Goal: Information Seeking & Learning: Learn about a topic

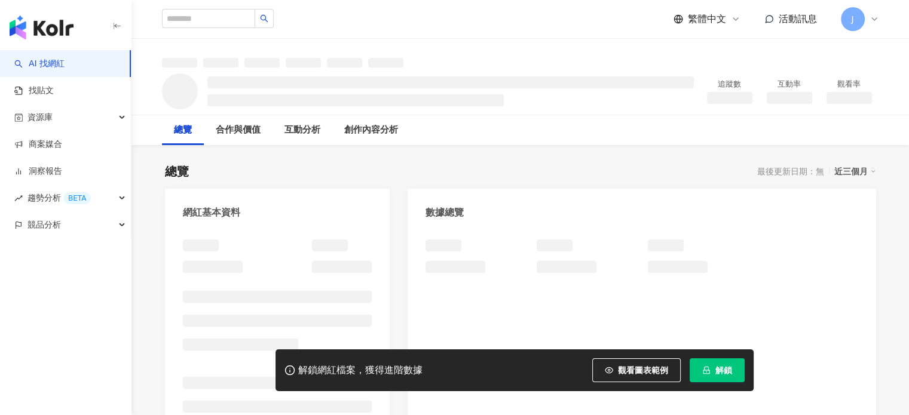
click at [710, 362] on button "解鎖" at bounding box center [716, 370] width 55 height 24
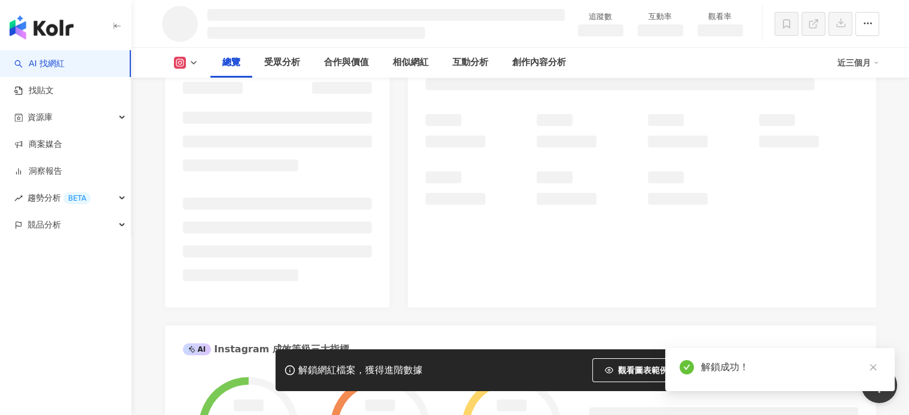
scroll to position [538, 0]
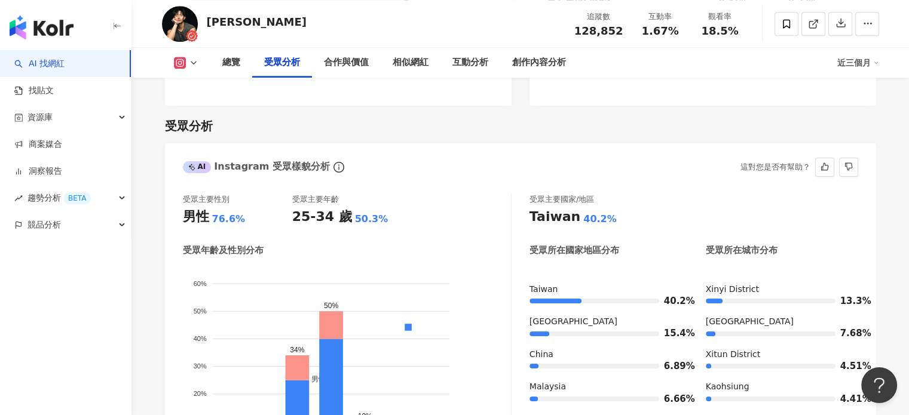
scroll to position [1052, 0]
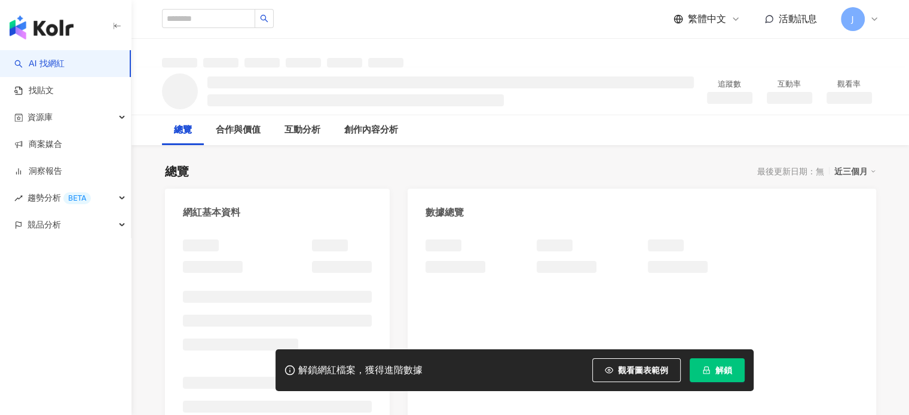
click at [710, 368] on button "解鎖" at bounding box center [716, 370] width 55 height 24
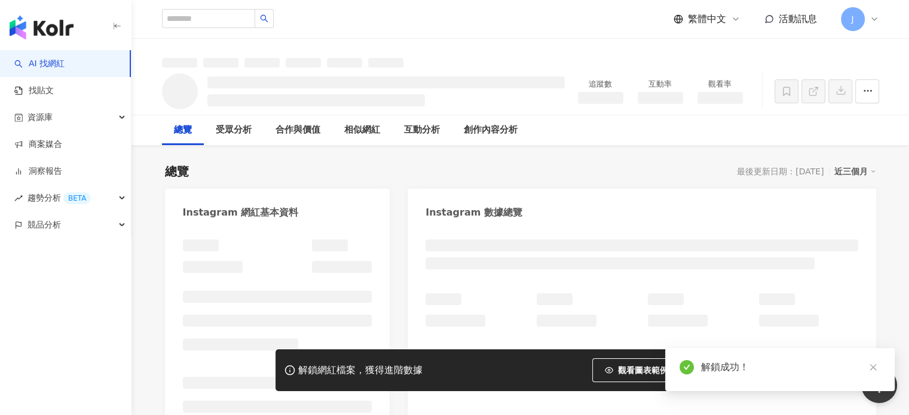
scroll to position [299, 0]
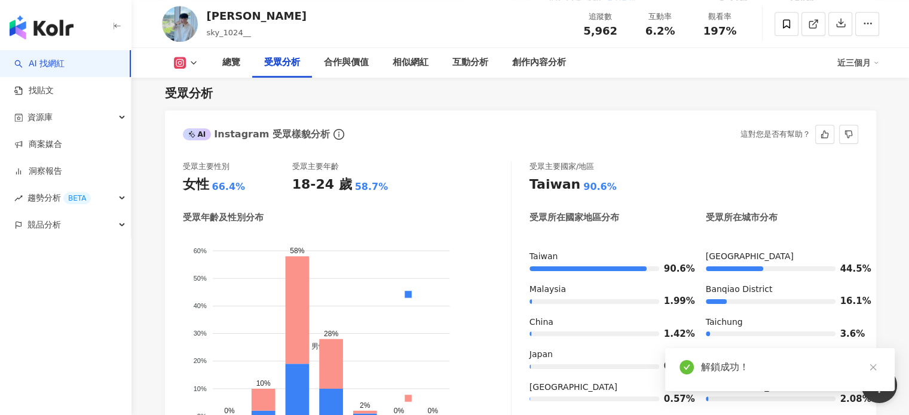
scroll to position [1074, 0]
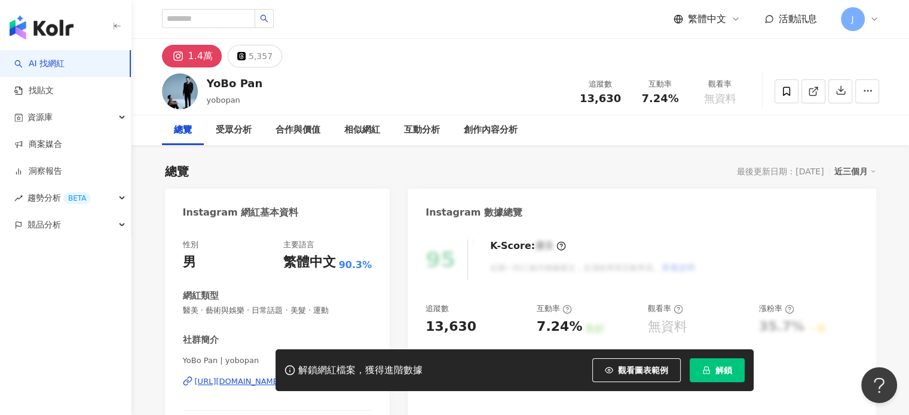
click at [723, 377] on button "解鎖" at bounding box center [716, 370] width 55 height 24
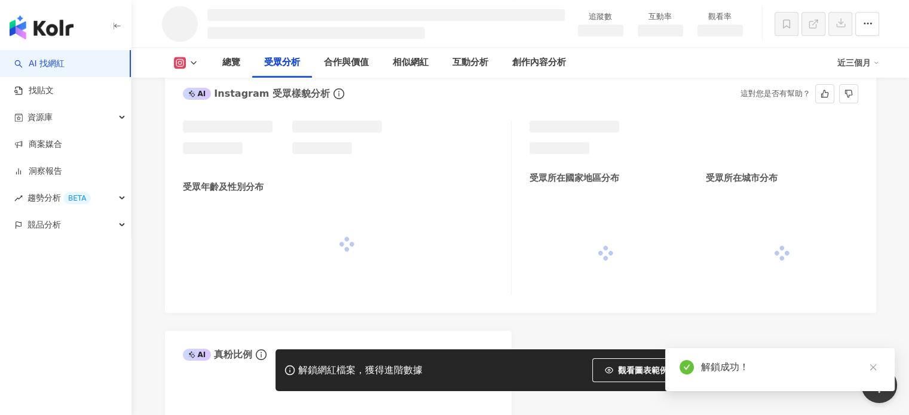
scroll to position [1164, 0]
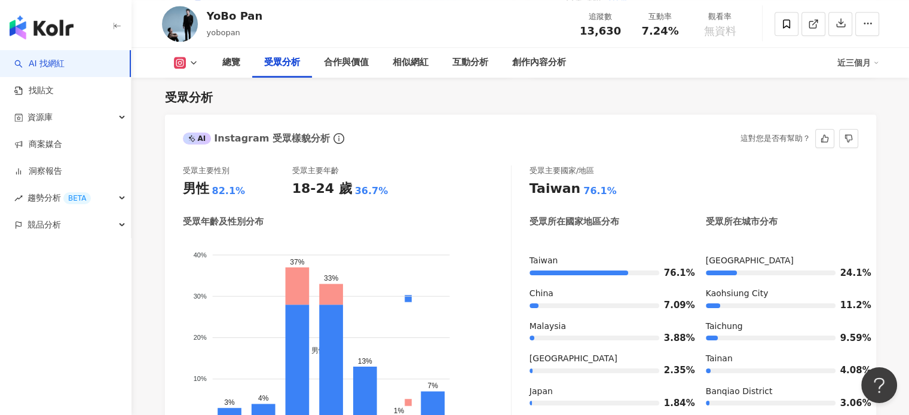
scroll to position [1069, 0]
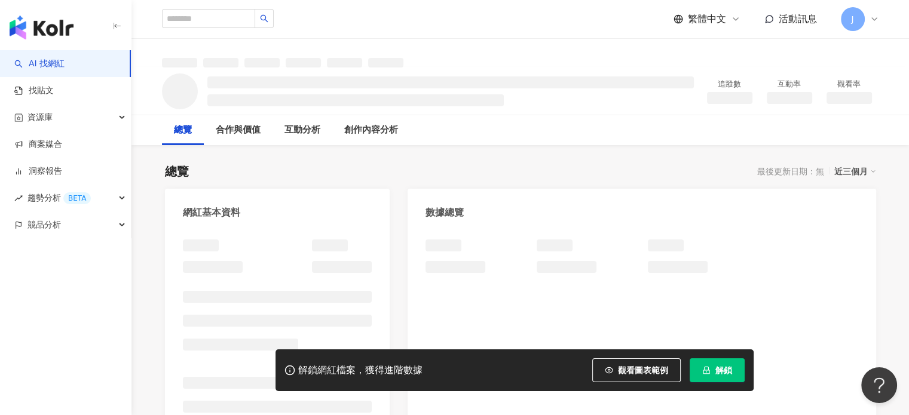
click at [719, 374] on span "解鎖" at bounding box center [723, 371] width 17 height 10
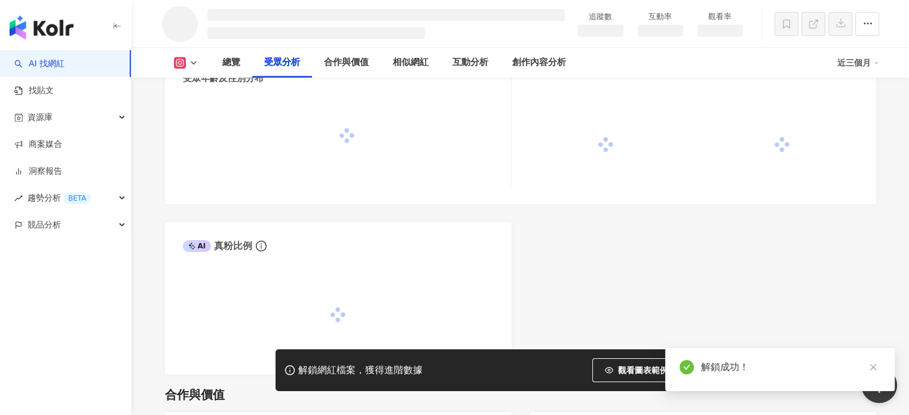
scroll to position [1039, 0]
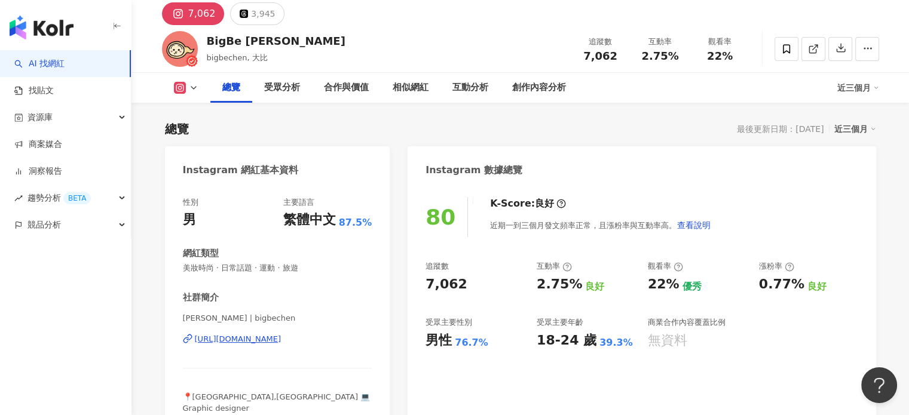
scroll to position [1, 0]
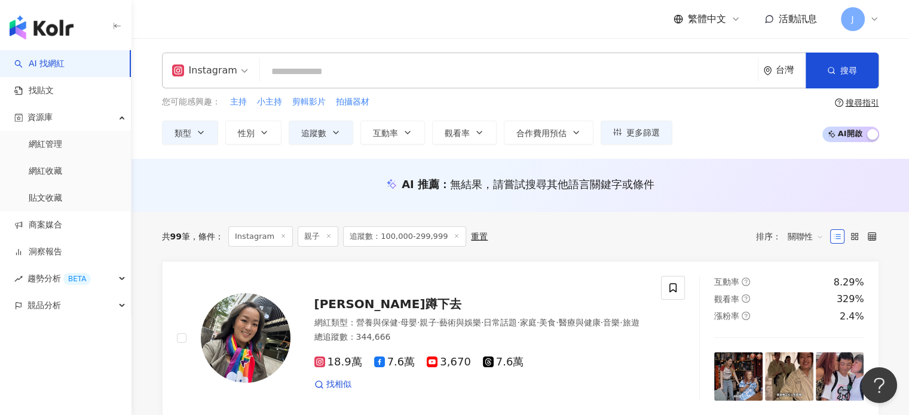
click at [280, 236] on icon at bounding box center [283, 236] width 6 height 6
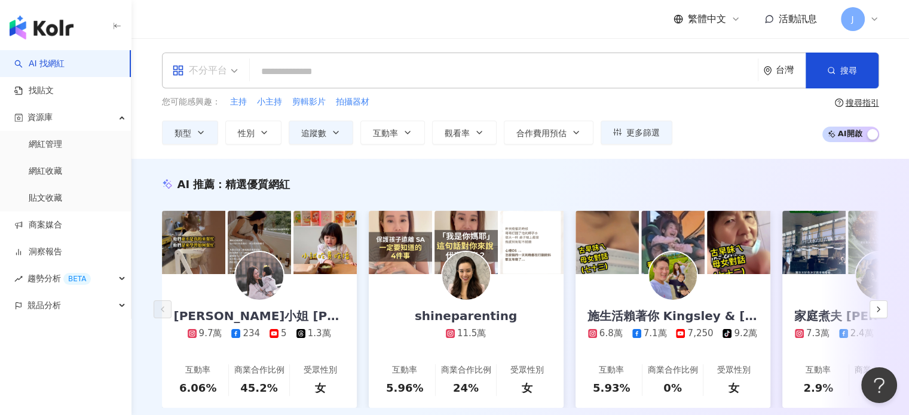
click at [194, 59] on input "search" at bounding box center [205, 62] width 66 height 19
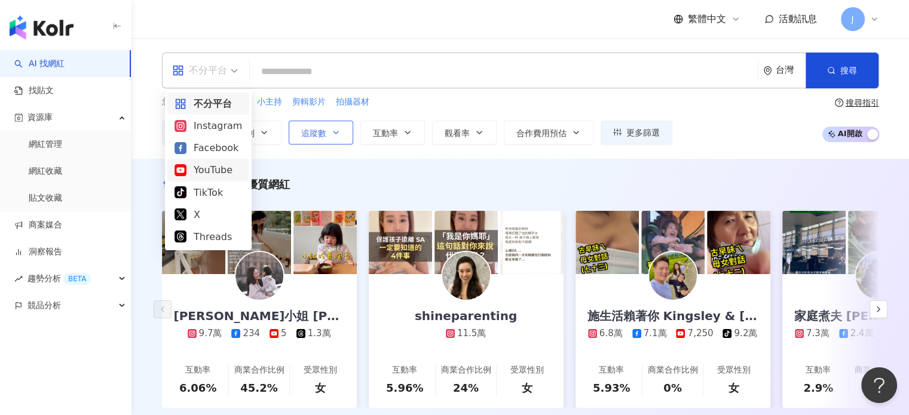
click at [216, 122] on div "Instagram" at bounding box center [208, 125] width 68 height 15
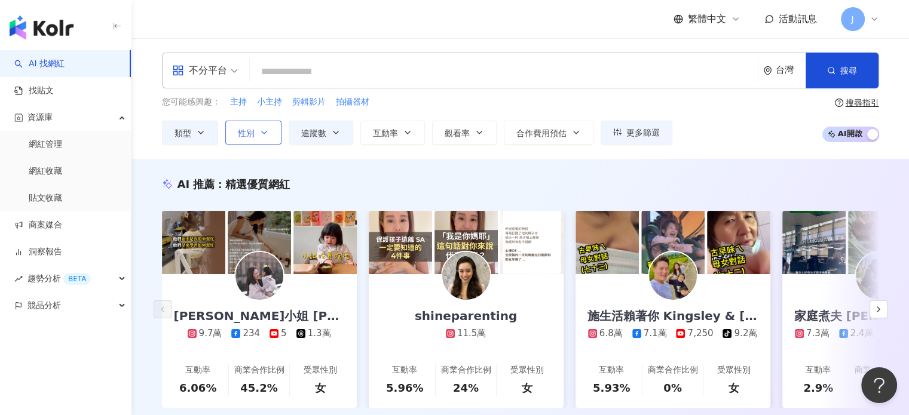
click at [259, 131] on icon "button" at bounding box center [264, 133] width 10 height 10
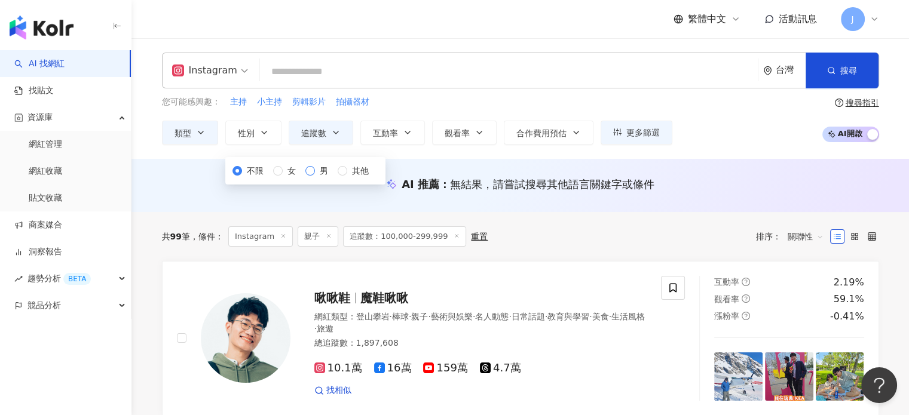
click at [315, 177] on span "男" at bounding box center [324, 170] width 18 height 13
click at [335, 133] on icon "button" at bounding box center [336, 133] width 10 height 10
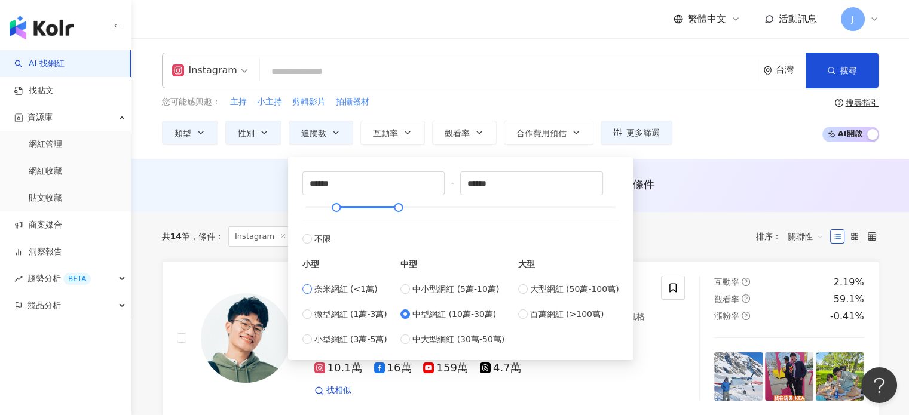
click at [352, 291] on span "奈米網紅 (<1萬)" at bounding box center [345, 289] width 63 height 13
type input "*"
type input "****"
click at [360, 319] on span "微型網紅 (1萬-3萬)" at bounding box center [350, 314] width 73 height 13
type input "*****"
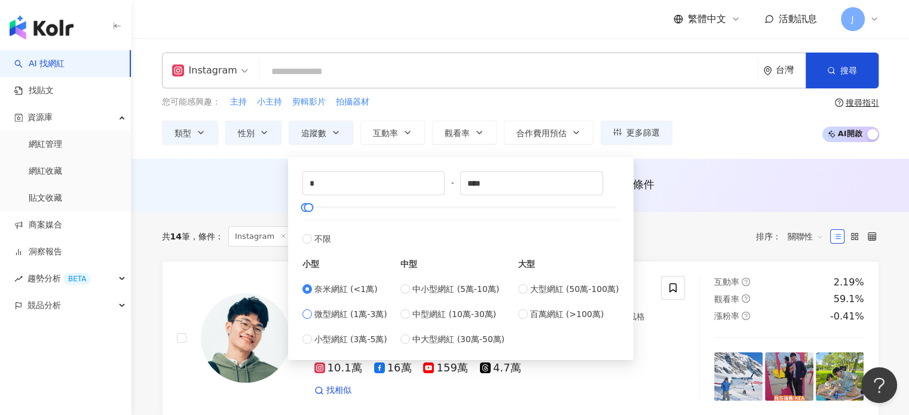
type input "*****"
click at [719, 188] on div "AI 推薦 ： 無結果，請嘗試搜尋其他語言關鍵字或條件" at bounding box center [520, 184] width 717 height 15
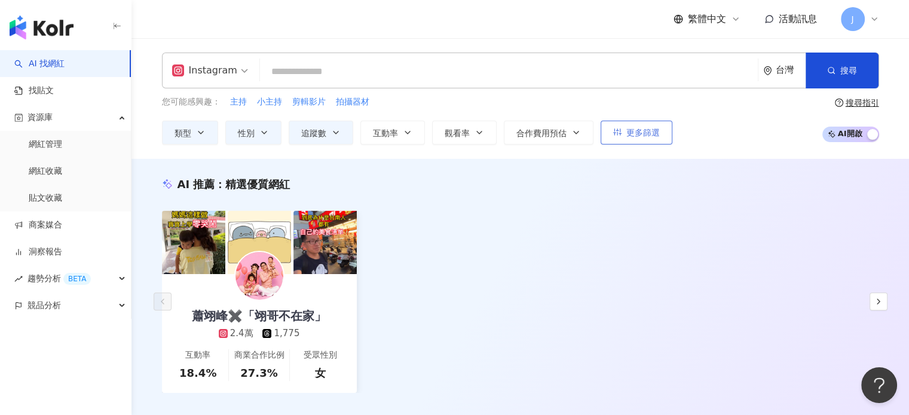
click at [630, 132] on span "更多篩選" at bounding box center [642, 133] width 33 height 10
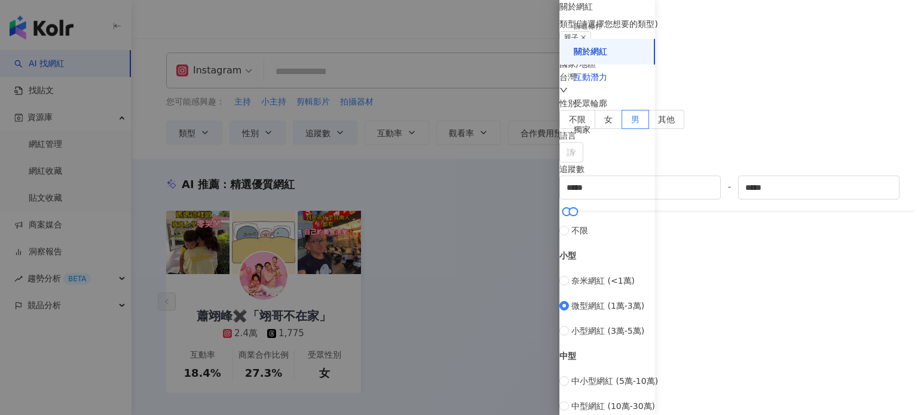
click at [601, 72] on div "互動潛力" at bounding box center [590, 78] width 33 height 12
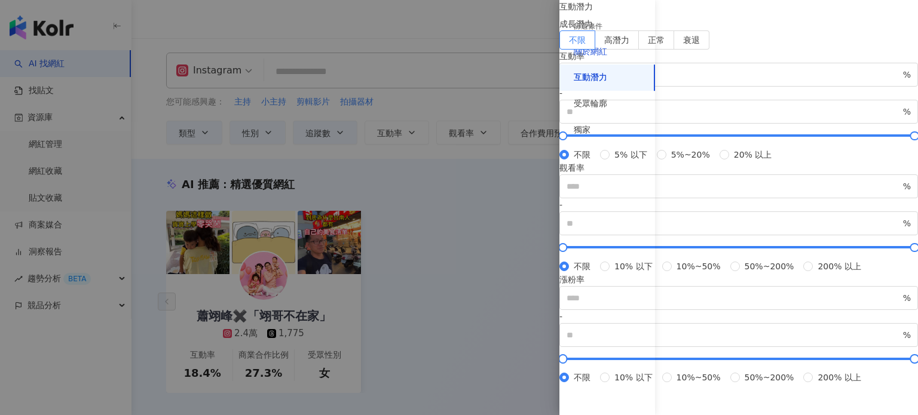
click at [605, 53] on div "關於網紅" at bounding box center [590, 52] width 33 height 12
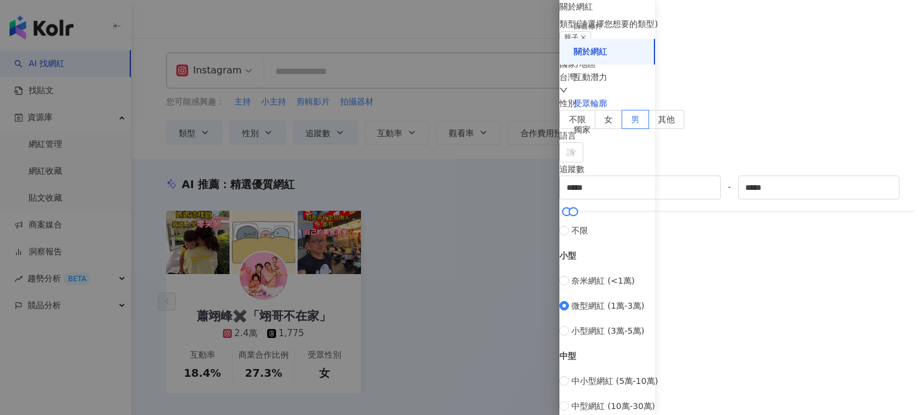
click at [599, 108] on div "受眾輪廓" at bounding box center [590, 104] width 33 height 12
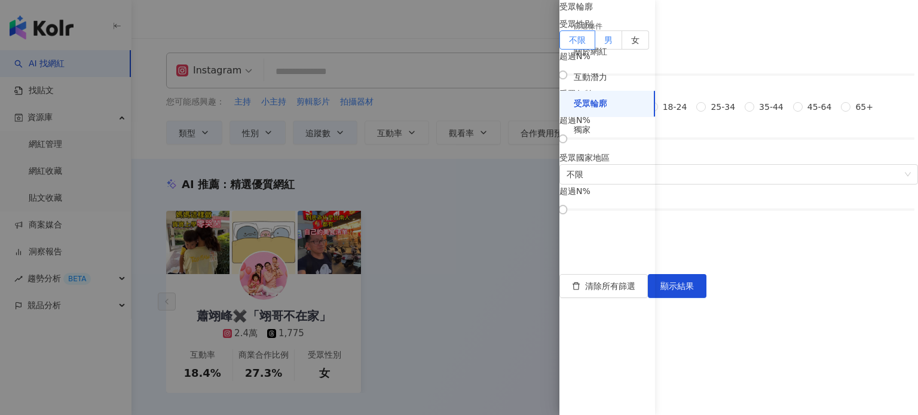
click at [622, 50] on label "男" at bounding box center [608, 39] width 27 height 19
drag, startPoint x: 691, startPoint y: 136, endPoint x: 783, endPoint y: 142, distance: 92.2
click at [741, 78] on div at bounding box center [738, 75] width 7 height 7
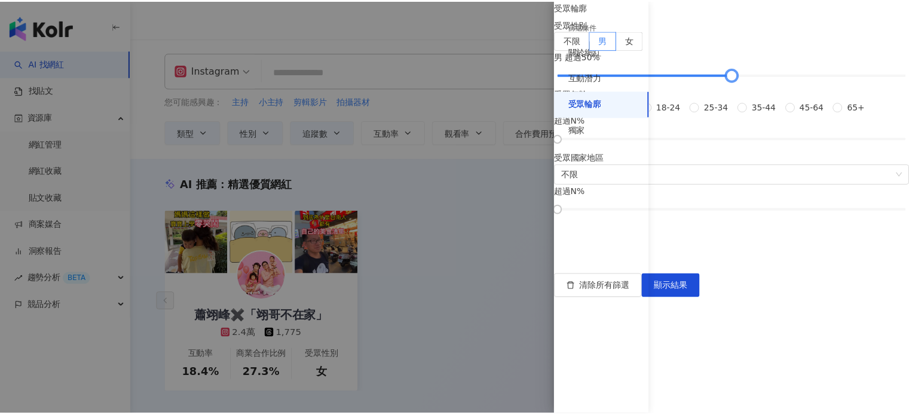
scroll to position [60, 0]
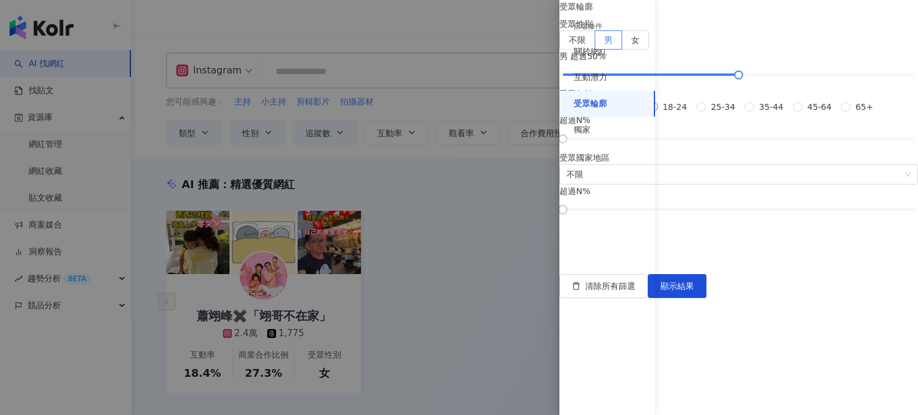
click at [690, 114] on span "18-24" at bounding box center [675, 106] width 34 height 13
drag, startPoint x: 674, startPoint y: 332, endPoint x: 728, endPoint y: 339, distance: 54.8
click at [728, 213] on div "受眾輪廓 受眾性別 不限 男 女 男 超過 50 % 受眾年齡 不限 13-17 18-24 25-34 35-44 45-64 65+ 18-24 超過 2…" at bounding box center [738, 106] width 358 height 213
click at [654, 142] on div at bounding box center [650, 139] width 7 height 7
click at [694, 291] on span "顯示結果" at bounding box center [676, 286] width 33 height 10
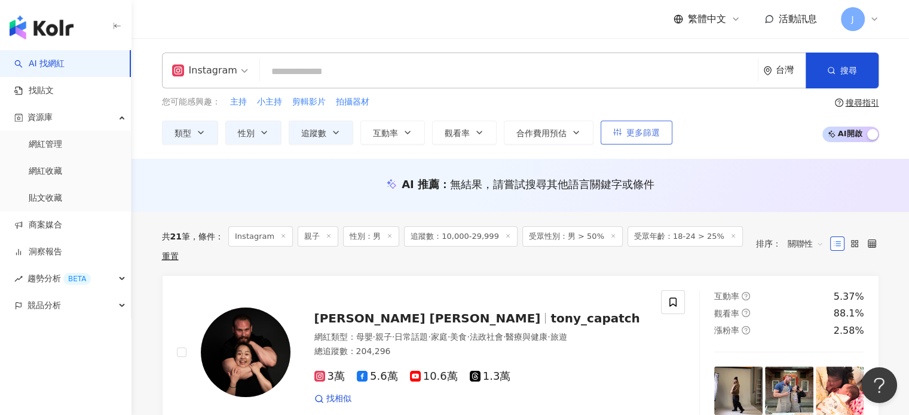
click at [643, 139] on button "更多篩選" at bounding box center [636, 133] width 72 height 24
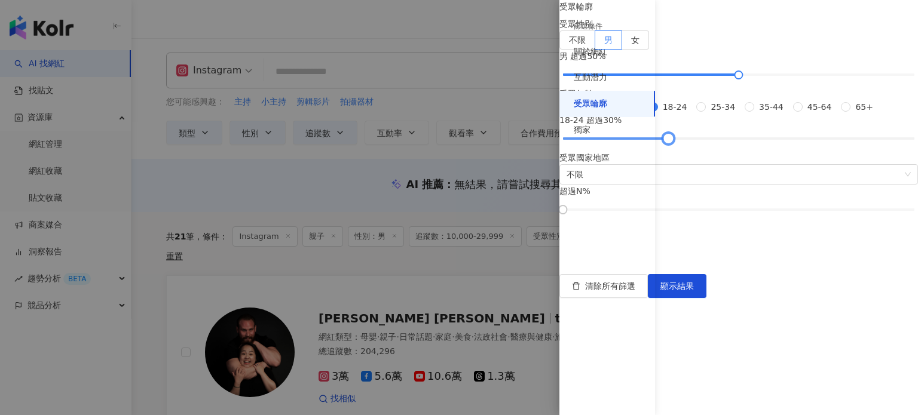
drag, startPoint x: 731, startPoint y: 329, endPoint x: 742, endPoint y: 333, distance: 11.5
click at [671, 142] on div at bounding box center [668, 139] width 7 height 7
click at [694, 291] on span "顯示結果" at bounding box center [676, 286] width 33 height 10
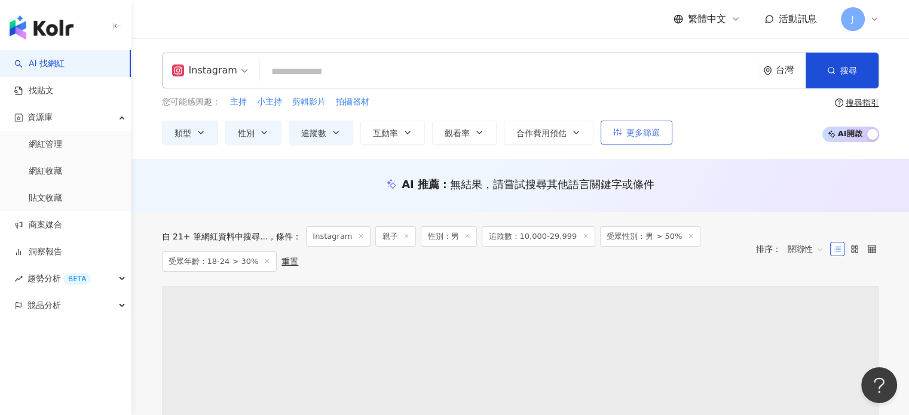
click at [644, 124] on button "更多篩選" at bounding box center [636, 133] width 72 height 24
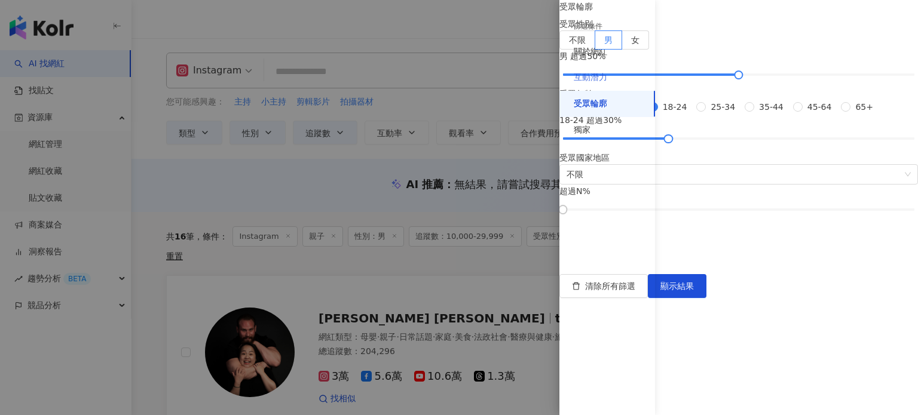
click at [607, 78] on div "互動潛力" at bounding box center [607, 78] width 96 height 26
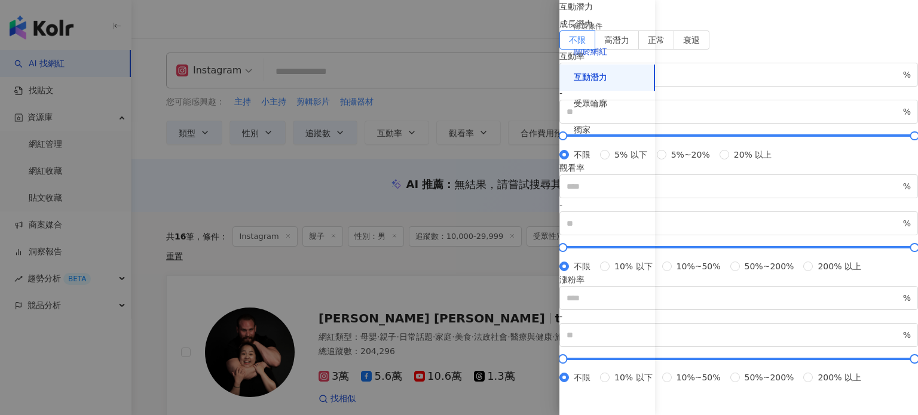
click at [599, 48] on div "關於網紅" at bounding box center [590, 52] width 33 height 12
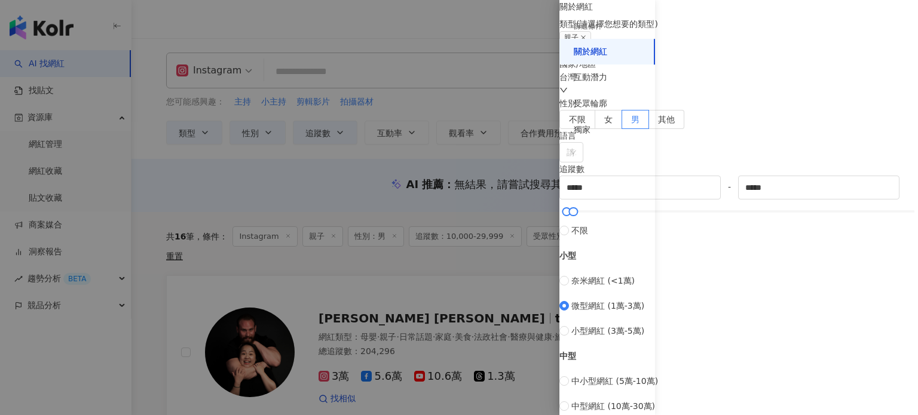
click at [599, 30] on div "篩選條件" at bounding box center [588, 27] width 29 height 10
click at [586, 41] on icon "close" at bounding box center [583, 38] width 6 height 6
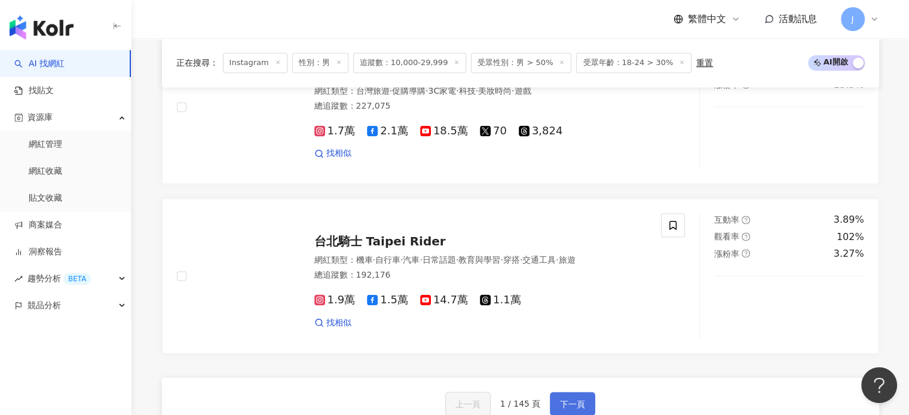
scroll to position [2091, 0]
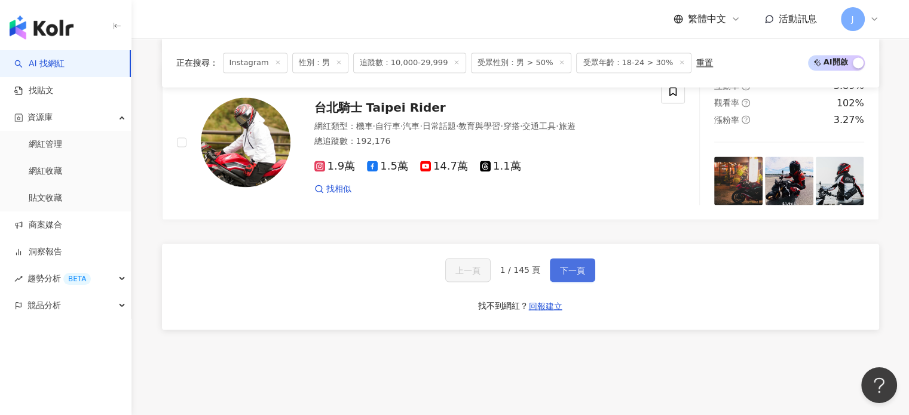
click at [569, 269] on span "下一頁" at bounding box center [572, 270] width 25 height 10
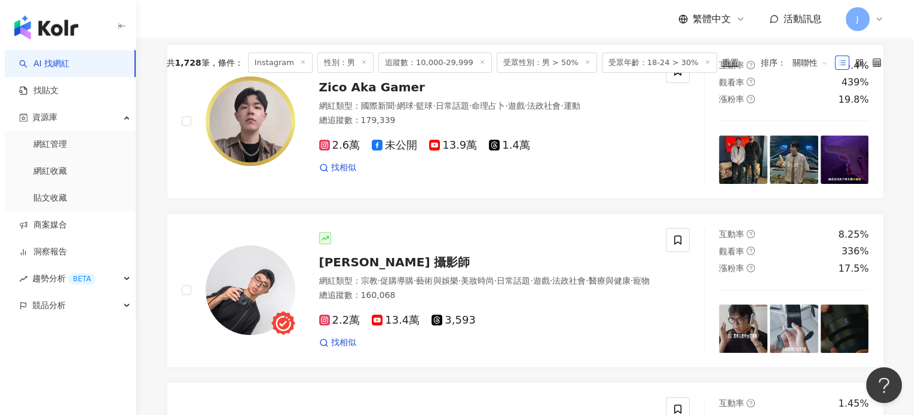
scroll to position [0, 0]
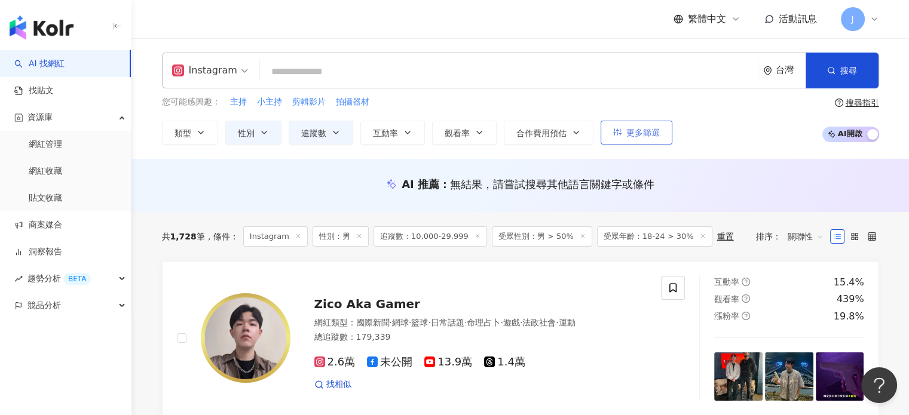
click at [635, 128] on span "更多篩選" at bounding box center [642, 133] width 33 height 10
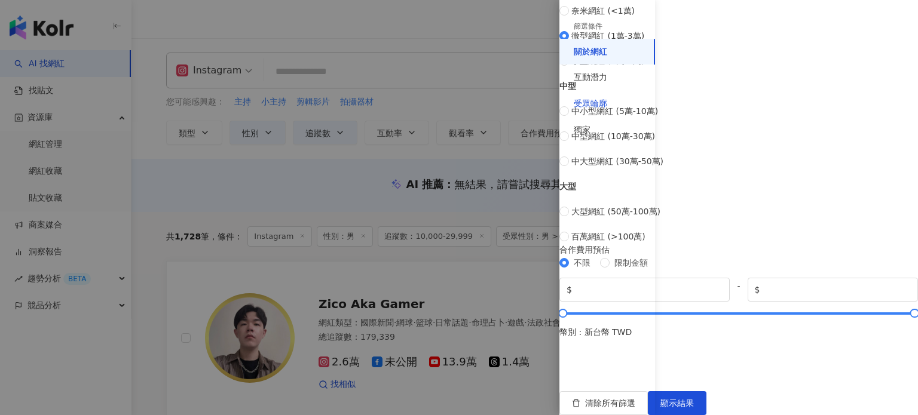
click at [593, 102] on div "受眾輪廓" at bounding box center [590, 104] width 33 height 12
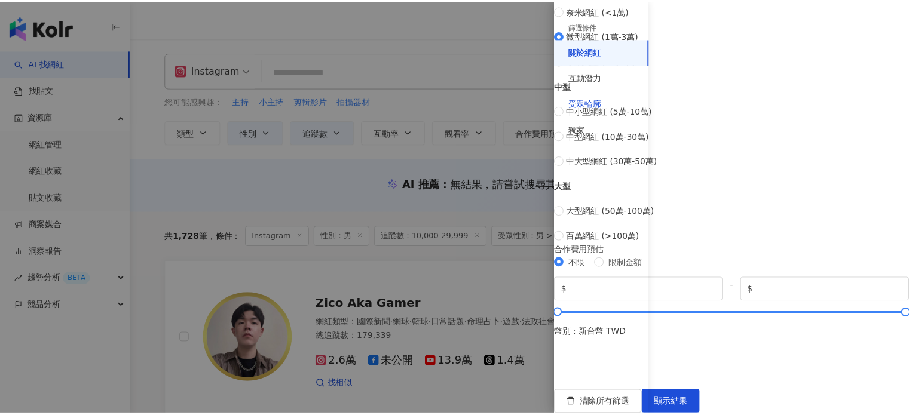
scroll to position [165, 0]
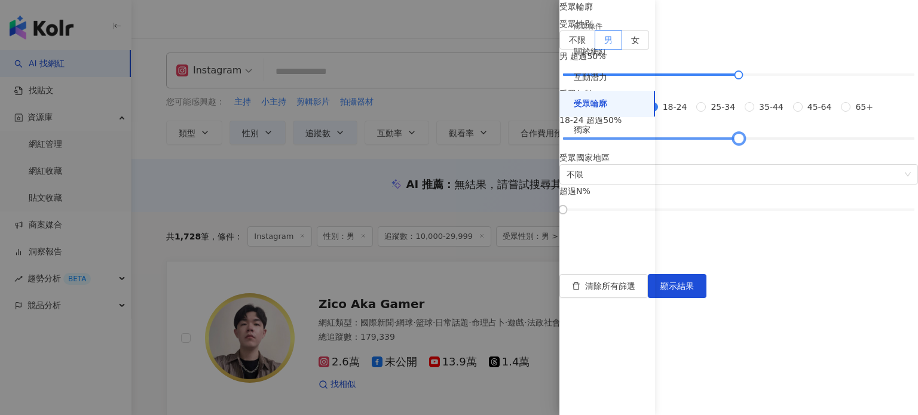
drag, startPoint x: 771, startPoint y: 231, endPoint x: 780, endPoint y: 232, distance: 9.1
click at [741, 142] on div at bounding box center [738, 139] width 7 height 7
drag, startPoint x: 782, startPoint y: 225, endPoint x: 760, endPoint y: 229, distance: 22.4
click at [707, 142] on div at bounding box center [703, 139] width 7 height 7
click at [694, 291] on span "顯示結果" at bounding box center [676, 286] width 33 height 10
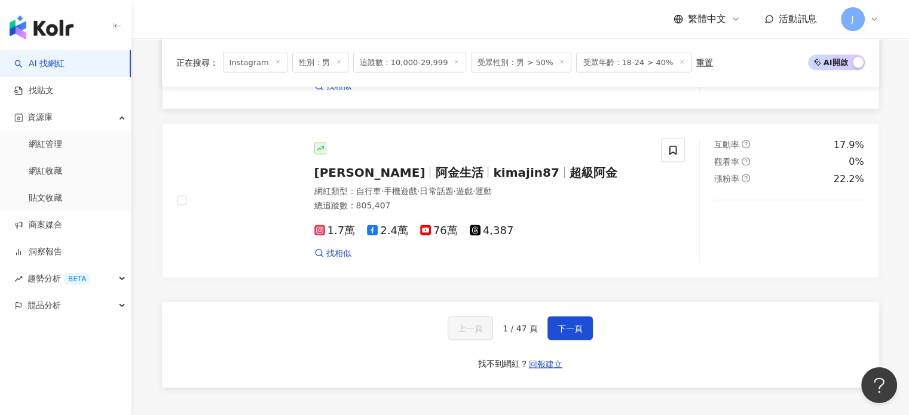
scroll to position [2270, 0]
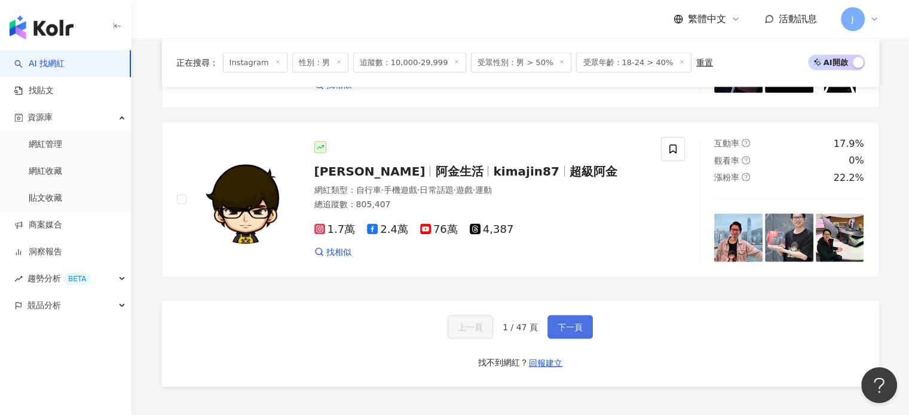
click at [568, 322] on span "下一頁" at bounding box center [569, 327] width 25 height 10
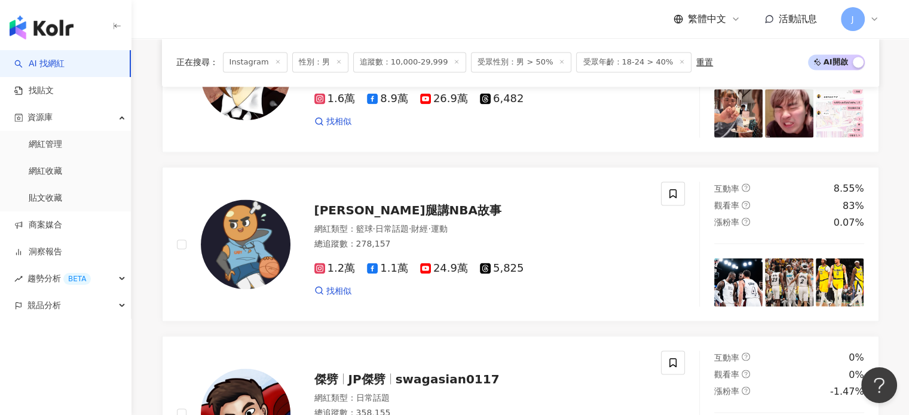
scroll to position [2330, 0]
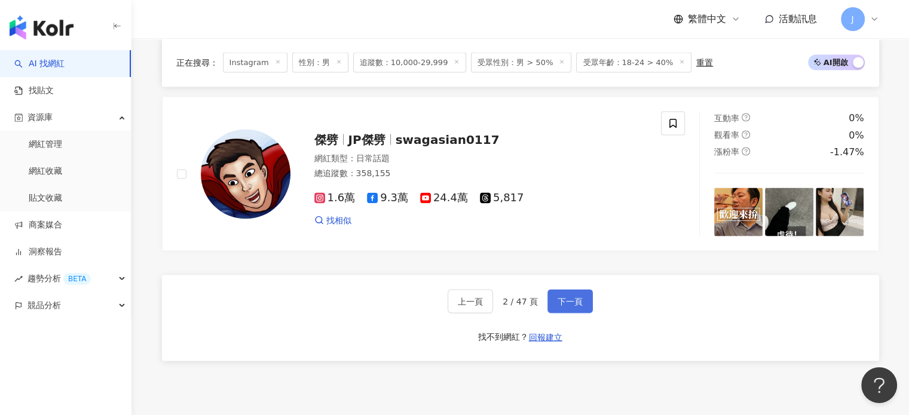
click at [574, 297] on span "下一頁" at bounding box center [569, 302] width 25 height 10
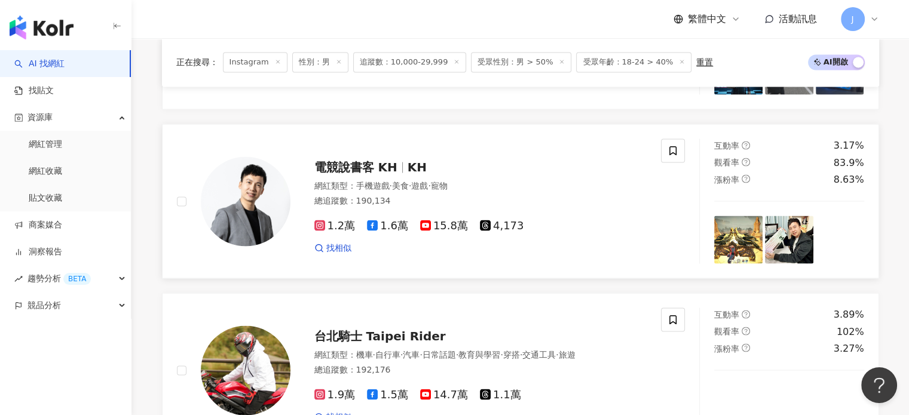
scroll to position [2249, 0]
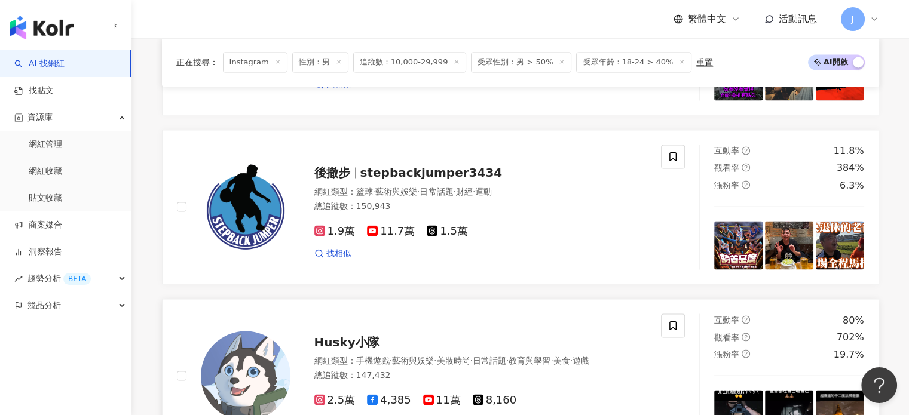
scroll to position [2192, 0]
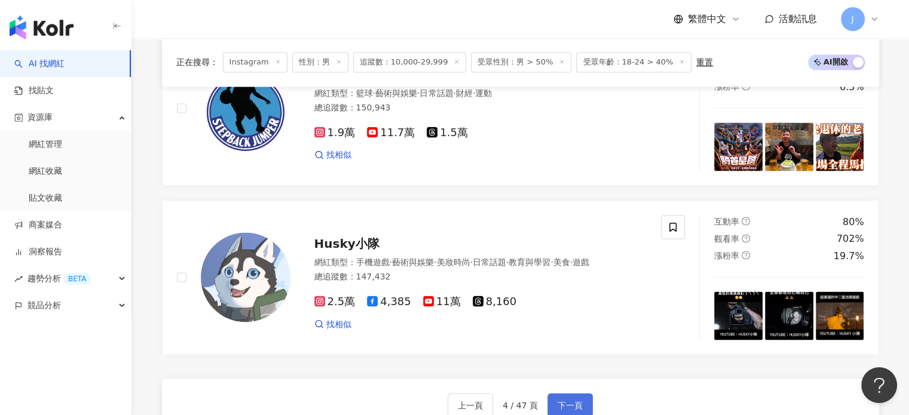
click at [577, 400] on span "下一頁" at bounding box center [569, 405] width 25 height 10
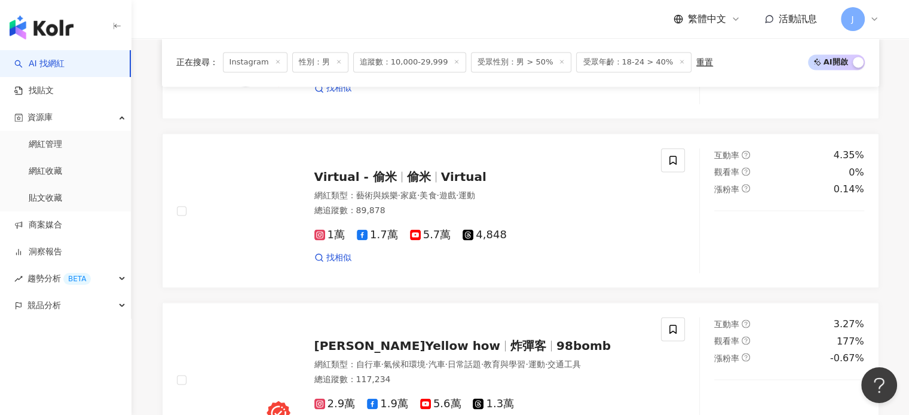
scroll to position [2210, 0]
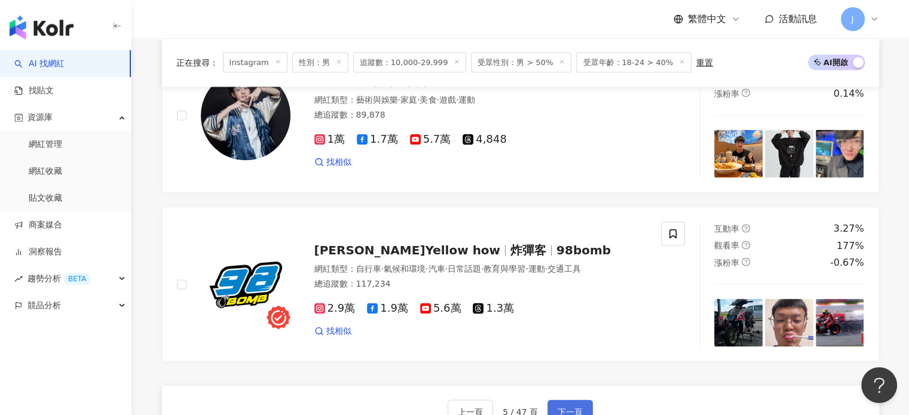
click at [575, 407] on span "下一頁" at bounding box center [569, 412] width 25 height 10
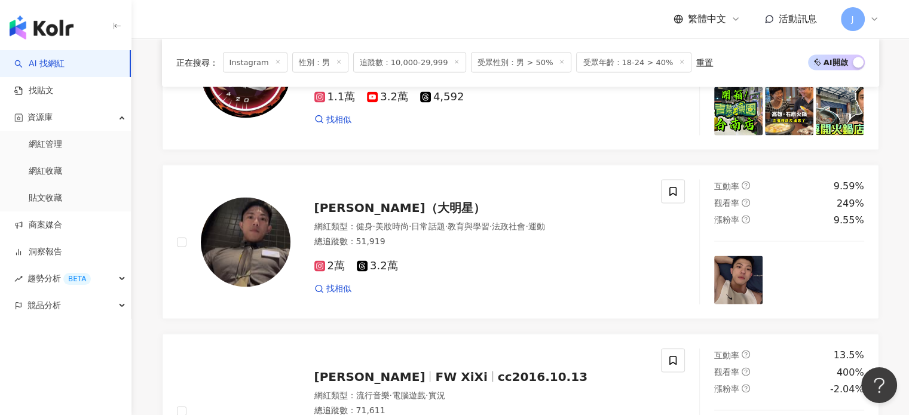
scroll to position [2338, 0]
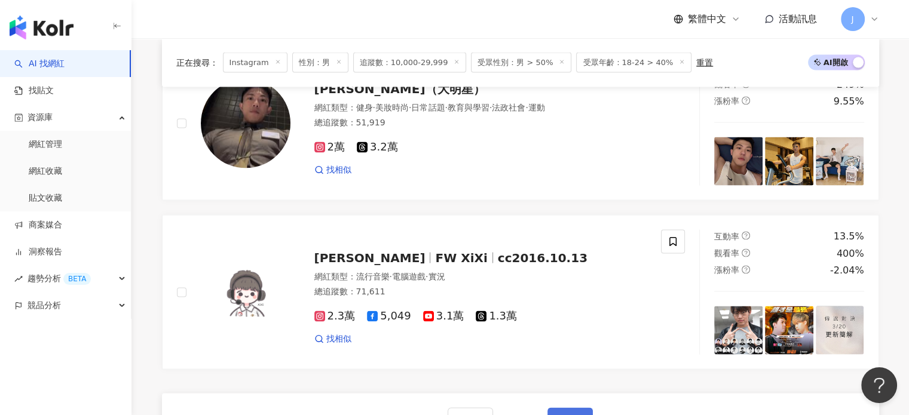
click at [588, 408] on button "下一頁" at bounding box center [569, 420] width 45 height 24
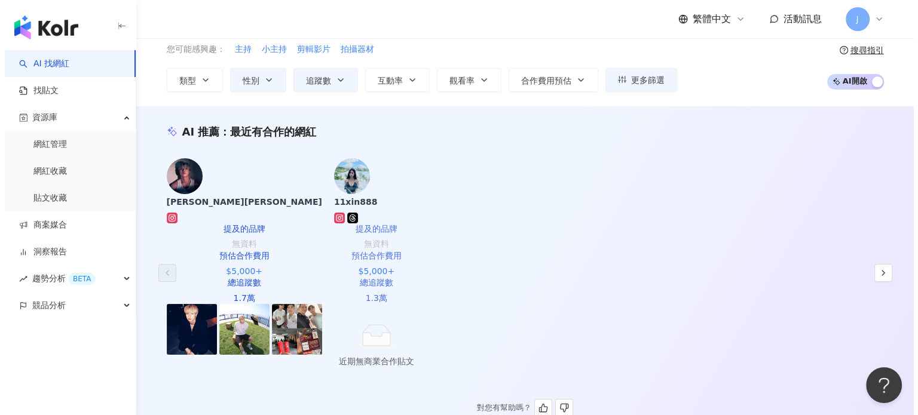
scroll to position [0, 0]
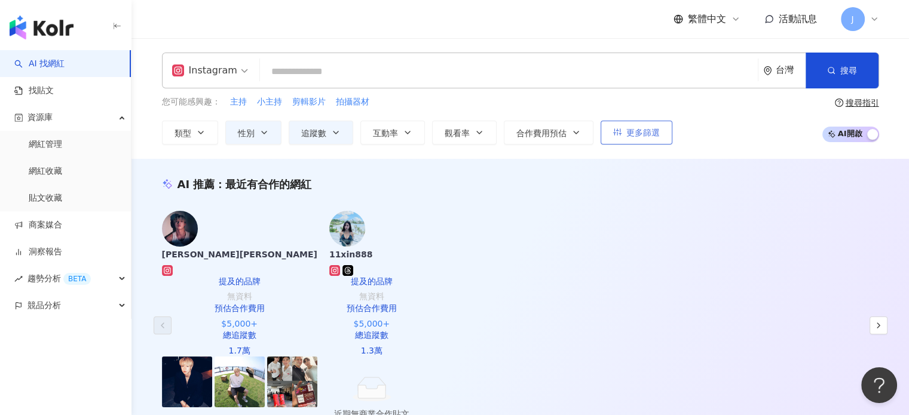
click at [638, 134] on span "更多篩選" at bounding box center [642, 133] width 33 height 10
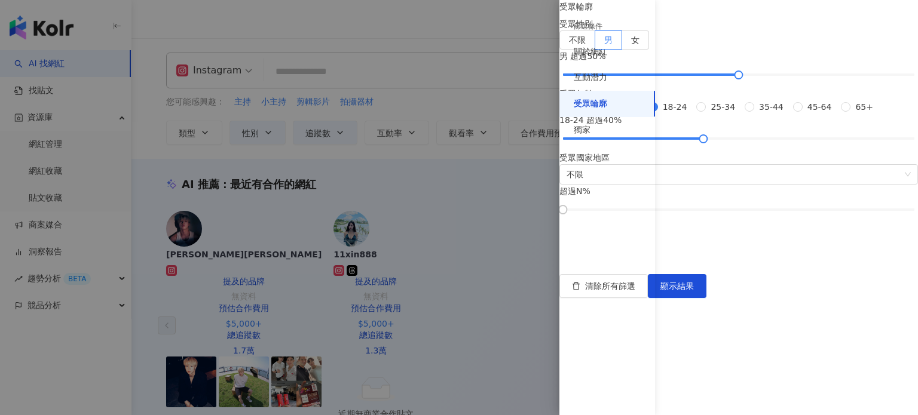
scroll to position [165, 0]
drag, startPoint x: 758, startPoint y: 223, endPoint x: 660, endPoint y: 222, distance: 98.0
click at [660, 213] on div "受眾輪廓 受眾性別 不限 男 女 男 超過 50 % 受眾年齡 不限 13-17 18-24 25-34 35-44 45-64 65+ 18-24 超過 0…" at bounding box center [738, 106] width 358 height 213
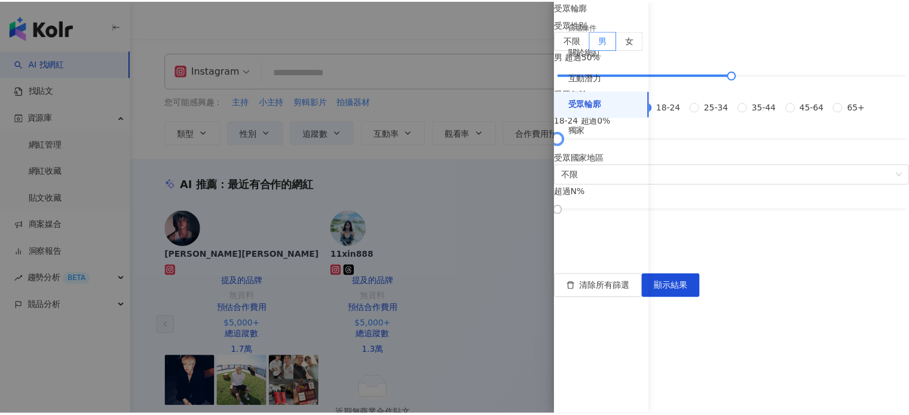
scroll to position [0, 0]
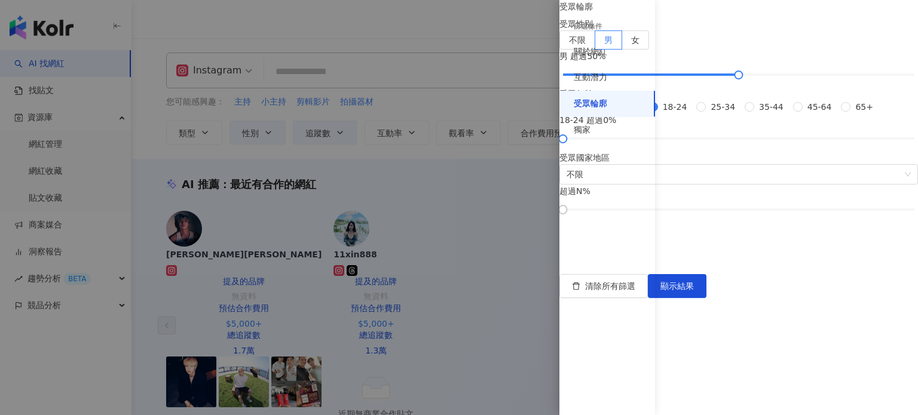
click at [676, 114] on div "不限 13-17 18-24 25-34 35-44 45-64 65+" at bounding box center [720, 106] width 323 height 13
click at [706, 298] on button "顯示結果" at bounding box center [677, 286] width 59 height 24
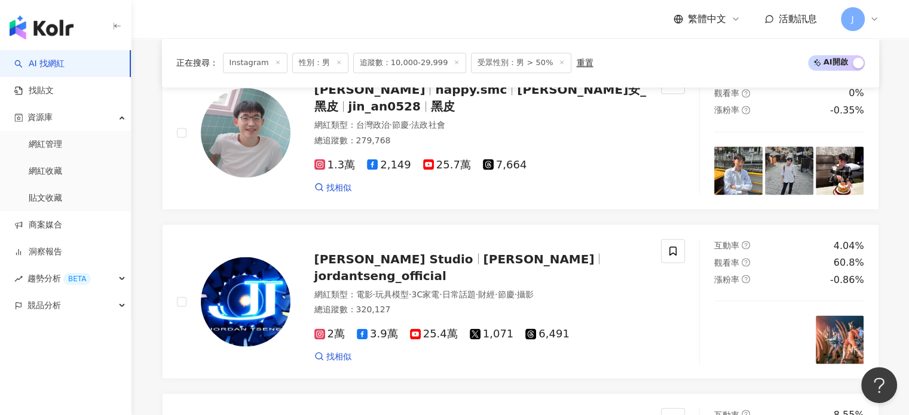
scroll to position [2210, 0]
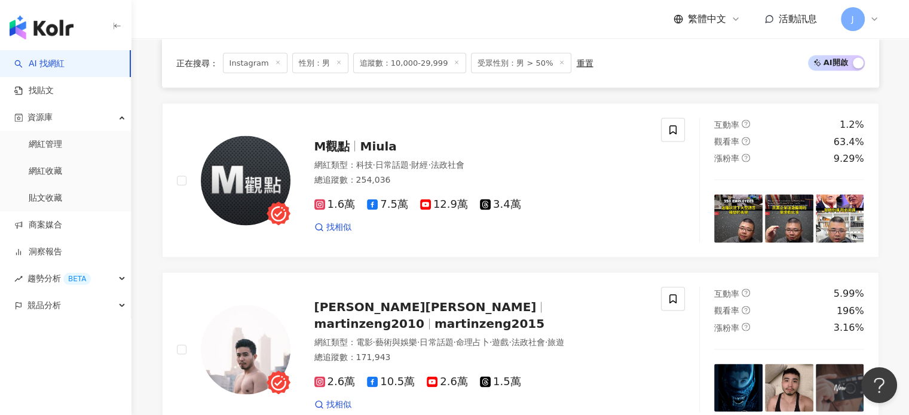
scroll to position [2351, 0]
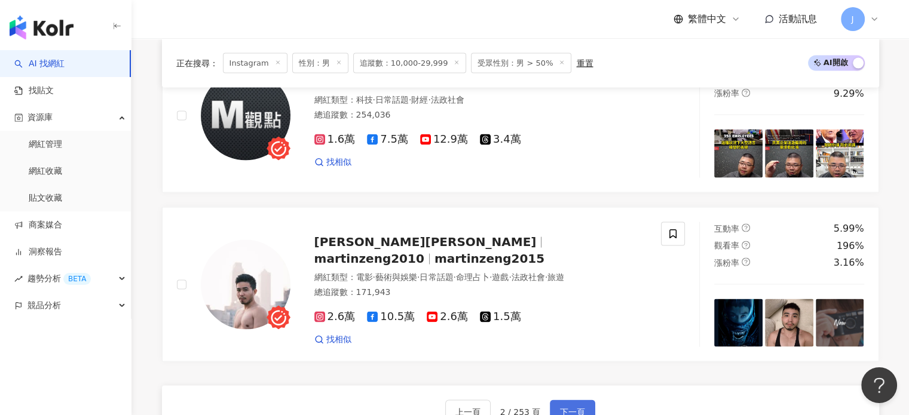
click at [576, 407] on span "下一頁" at bounding box center [572, 412] width 25 height 10
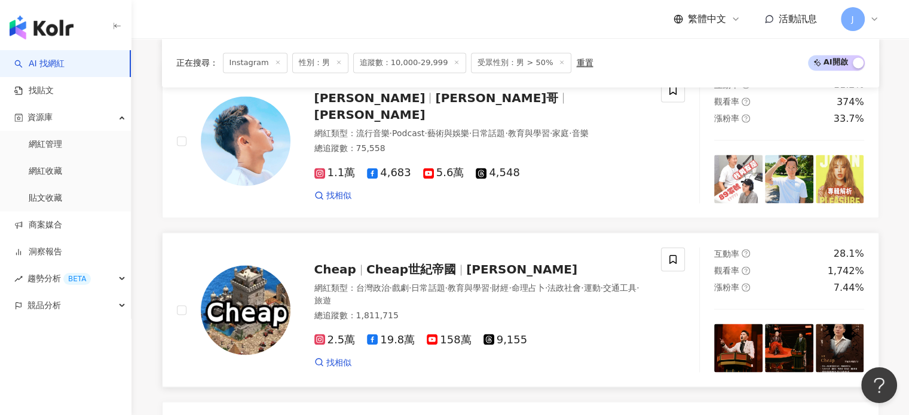
scroll to position [2210, 0]
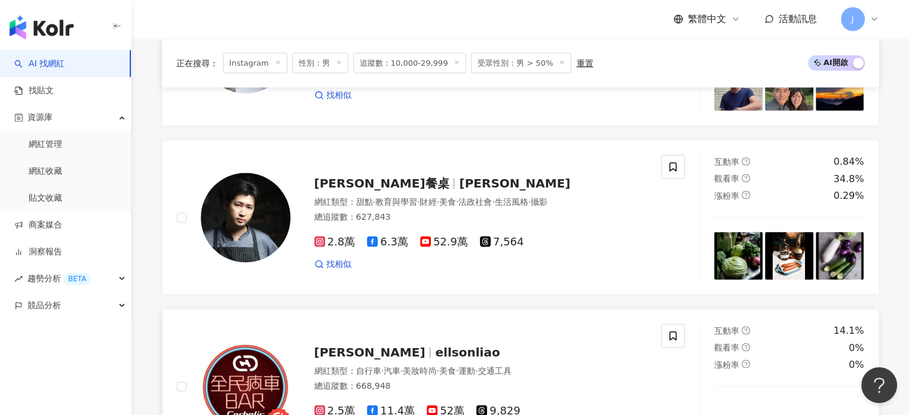
scroll to position [2386, 0]
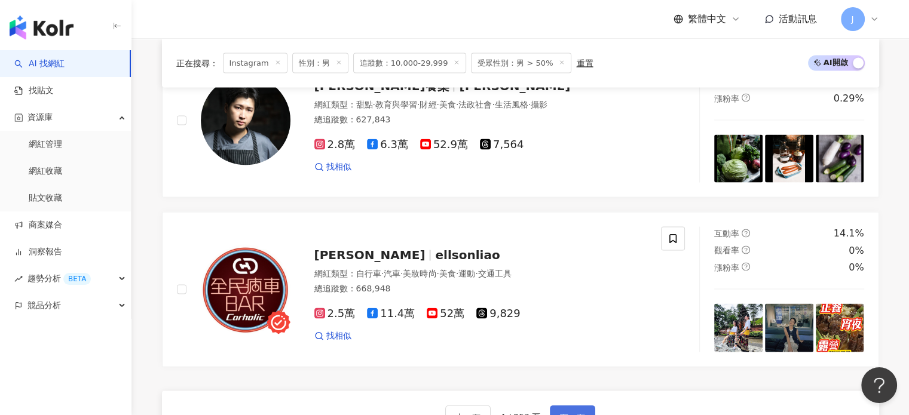
click at [582, 413] on span "下一頁" at bounding box center [572, 418] width 25 height 10
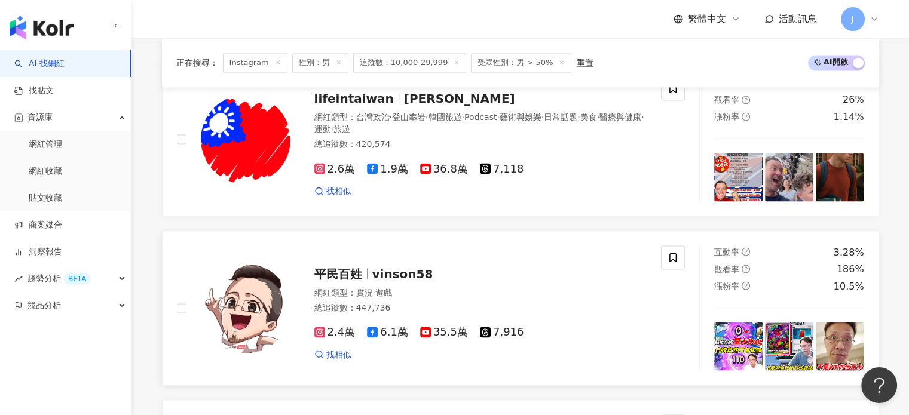
scroll to position [2210, 0]
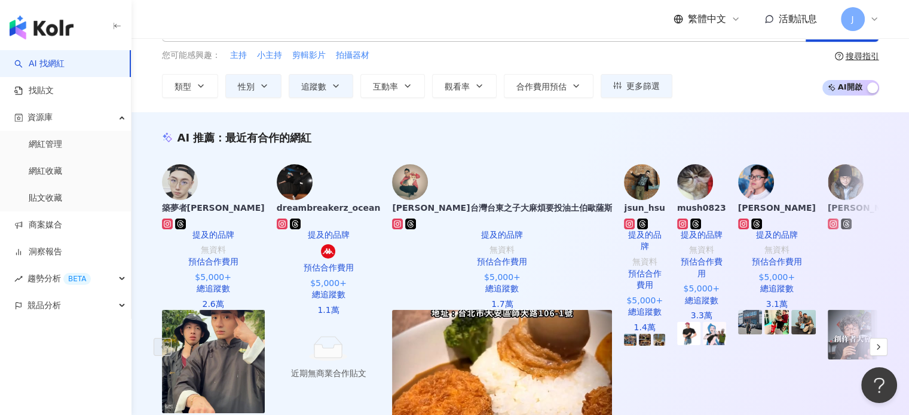
scroll to position [0, 0]
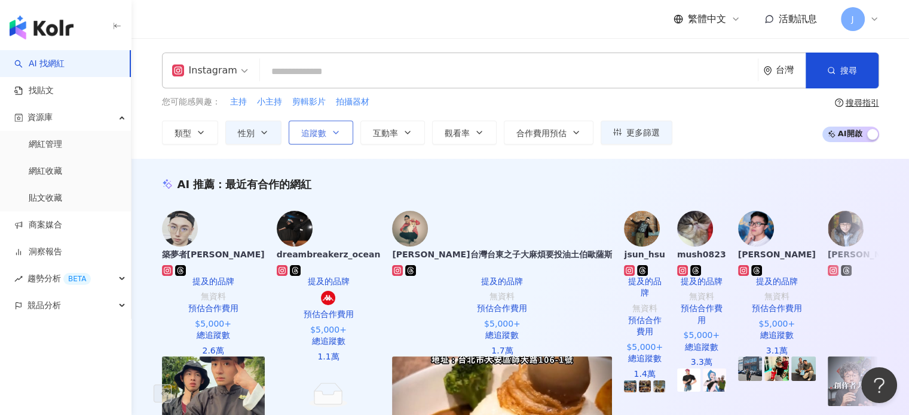
click at [312, 129] on span "追蹤數" at bounding box center [313, 133] width 25 height 10
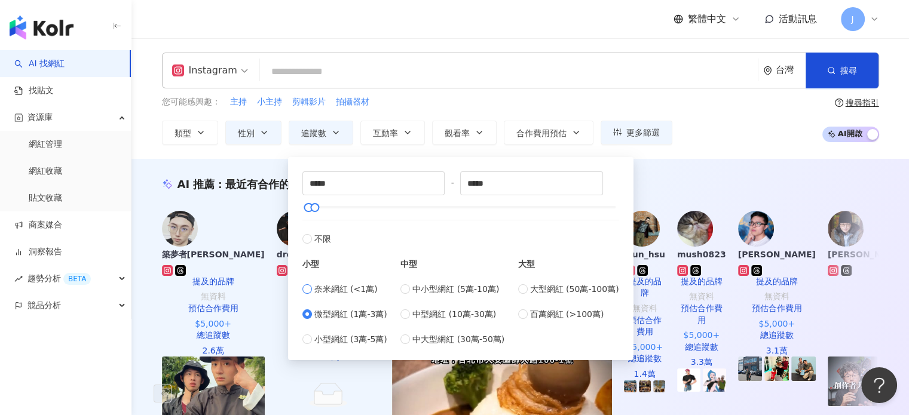
click at [362, 283] on span "奈米網紅 (<1萬)" at bounding box center [345, 289] width 63 height 13
type input "*"
type input "****"
click at [712, 182] on div "AI 推薦 ： 最近有合作的網紅" at bounding box center [520, 184] width 717 height 15
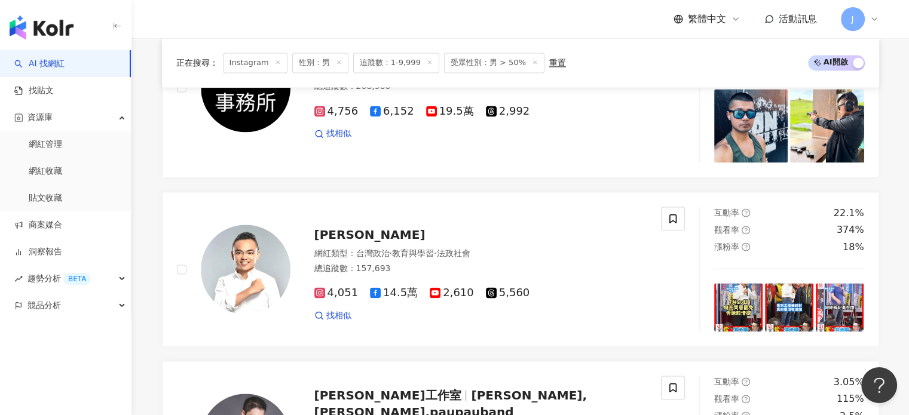
scroll to position [2091, 0]
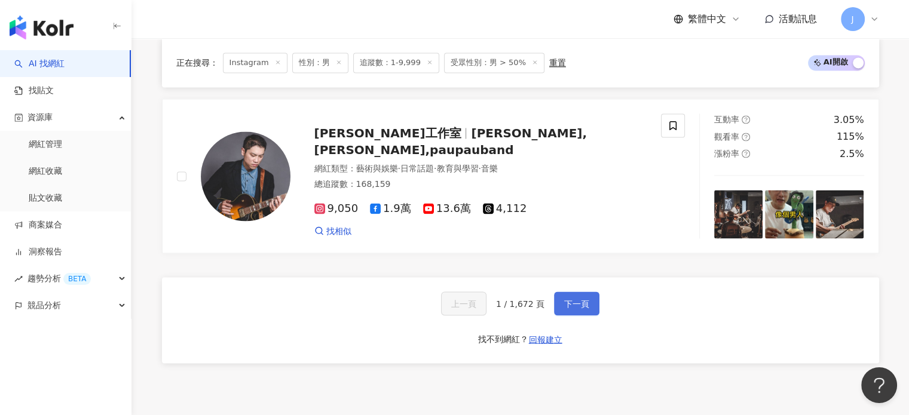
click at [579, 292] on button "下一頁" at bounding box center [576, 304] width 45 height 24
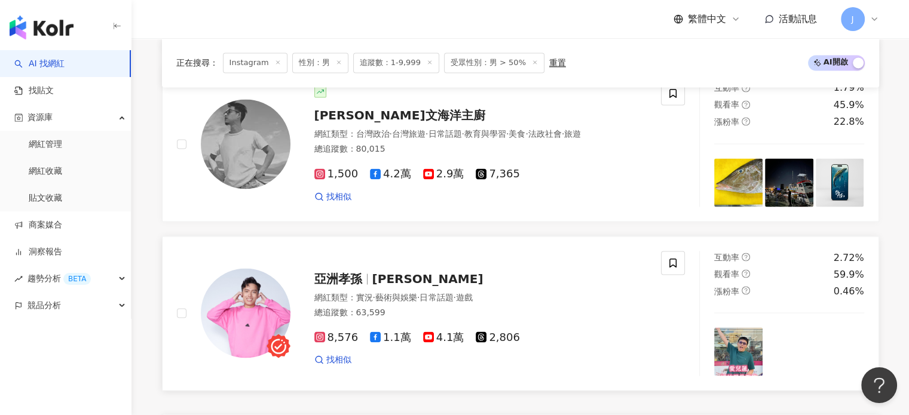
scroll to position [2330, 0]
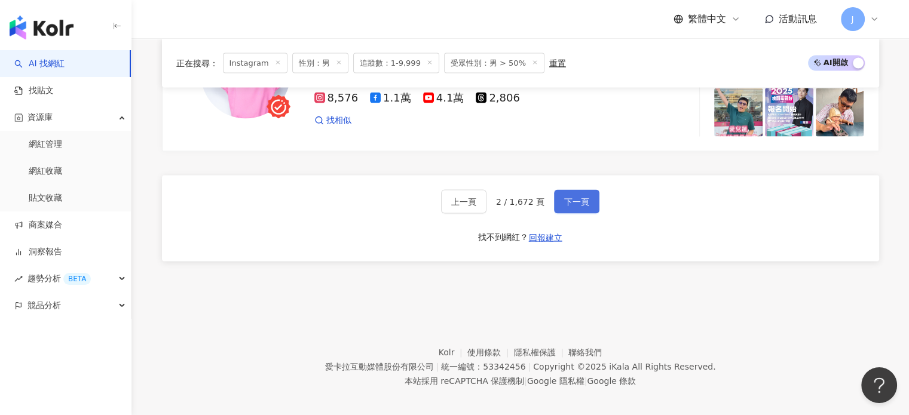
click at [579, 198] on span "下一頁" at bounding box center [576, 202] width 25 height 10
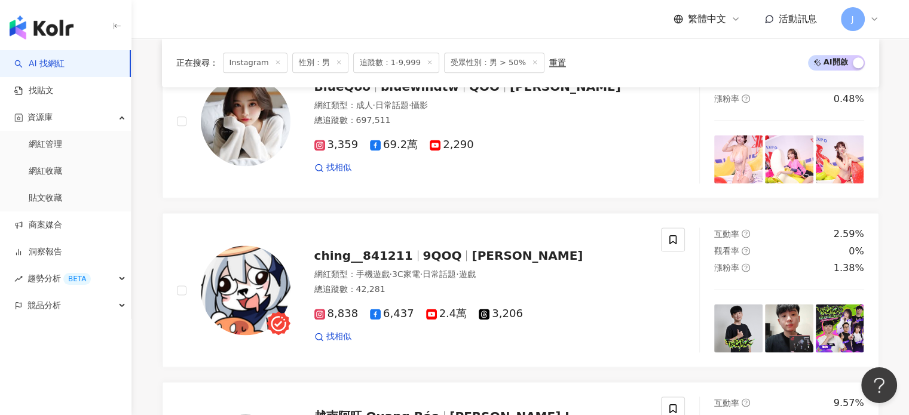
scroll to position [1732, 0]
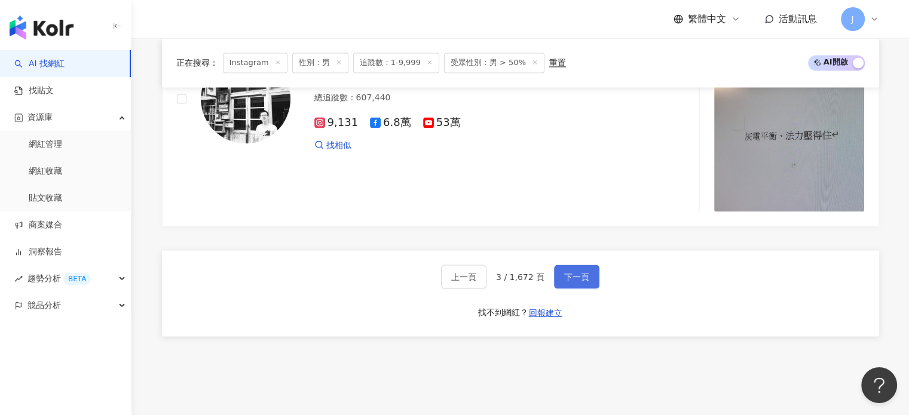
click at [574, 274] on span "下一頁" at bounding box center [576, 277] width 25 height 10
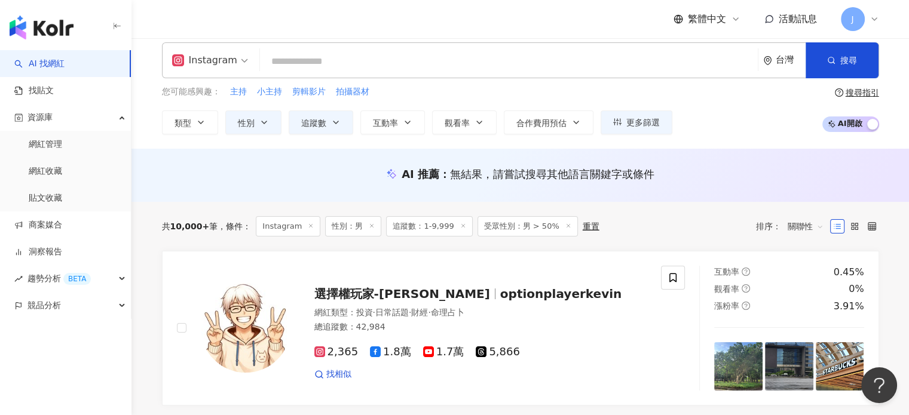
scroll to position [0, 0]
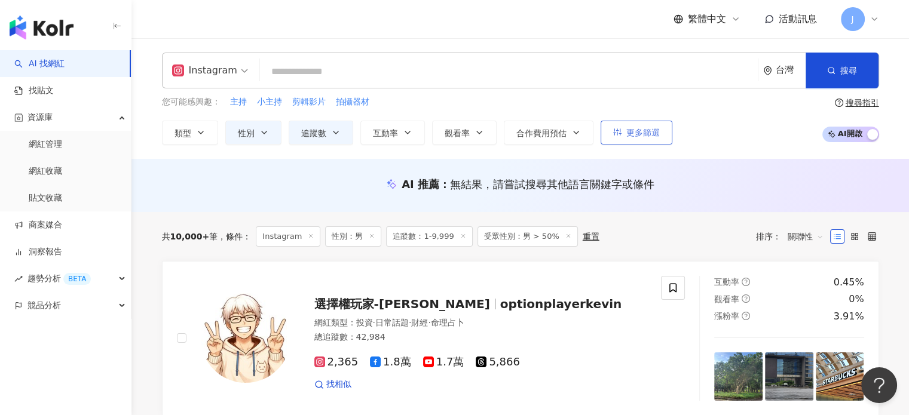
click at [605, 133] on button "更多篩選" at bounding box center [636, 133] width 72 height 24
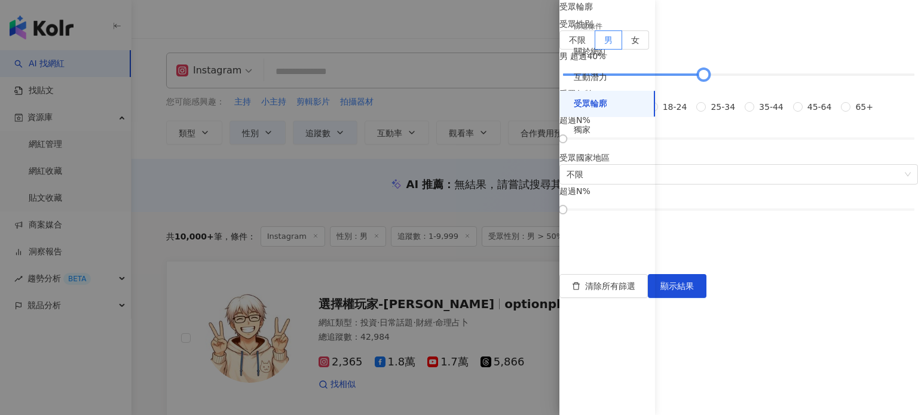
drag, startPoint x: 778, startPoint y: 140, endPoint x: 756, endPoint y: 140, distance: 22.1
click at [707, 78] on div at bounding box center [703, 75] width 7 height 7
click at [706, 298] on button "顯示結果" at bounding box center [677, 286] width 59 height 24
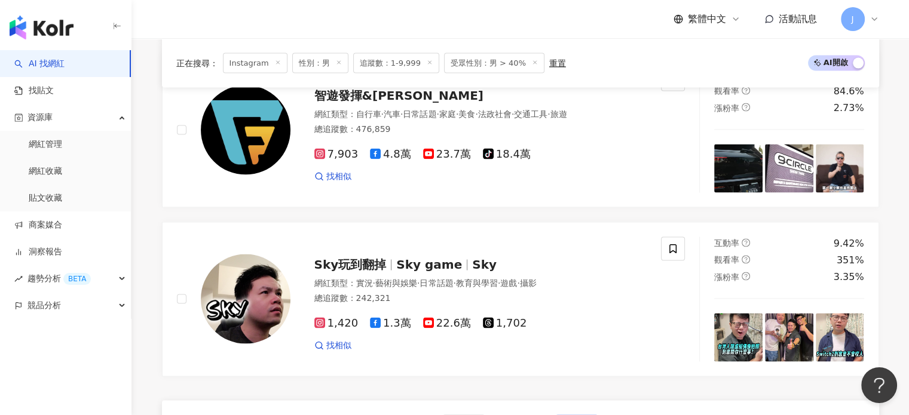
scroll to position [2270, 0]
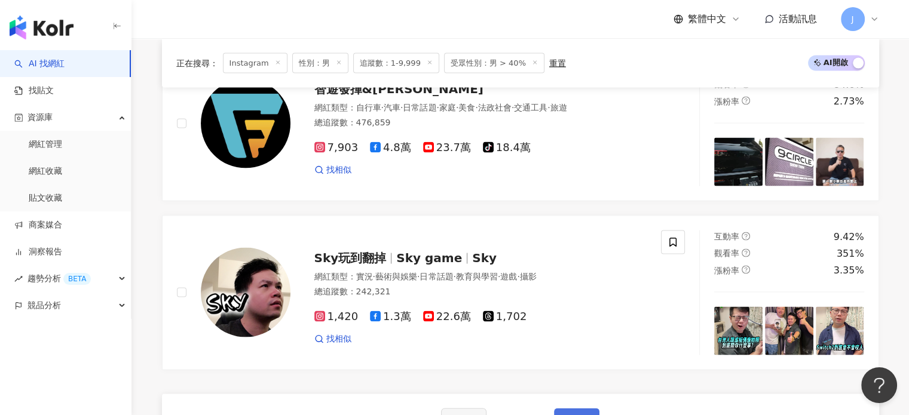
click at [575, 415] on span "下一頁" at bounding box center [576, 420] width 25 height 10
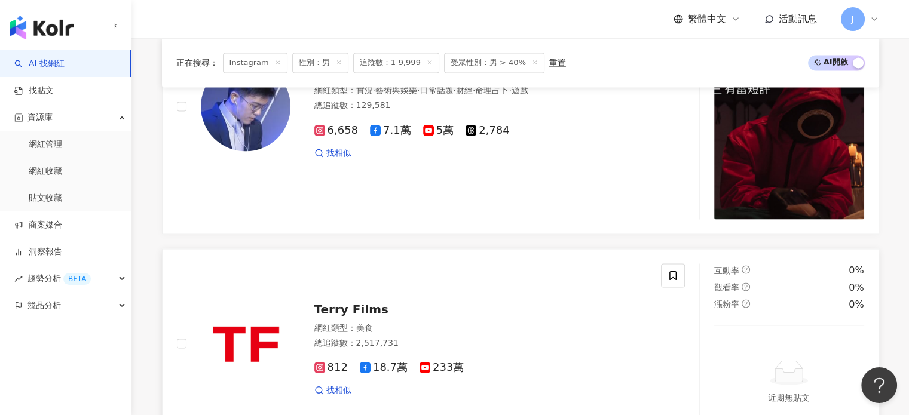
scroll to position [2330, 0]
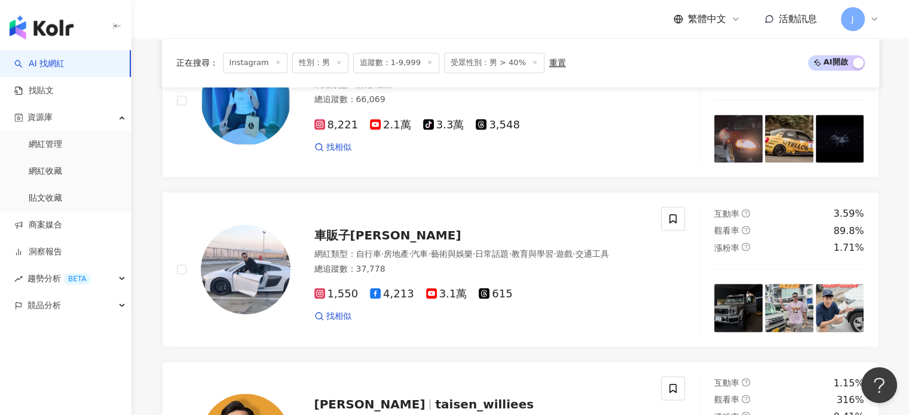
scroll to position [2241, 0]
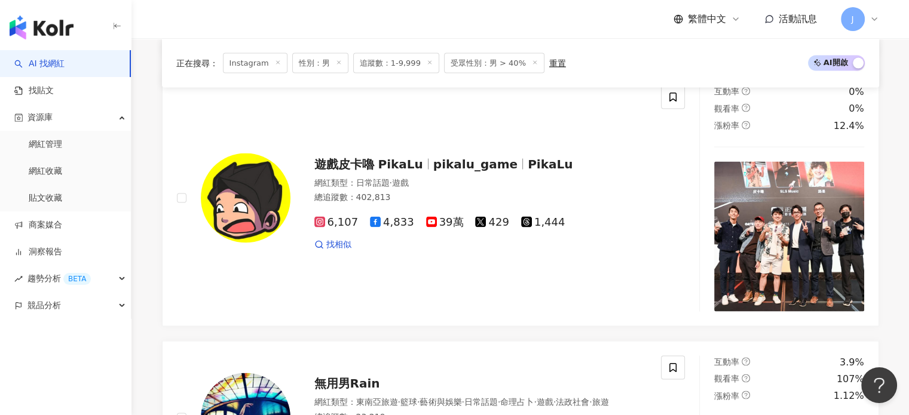
scroll to position [2363, 0]
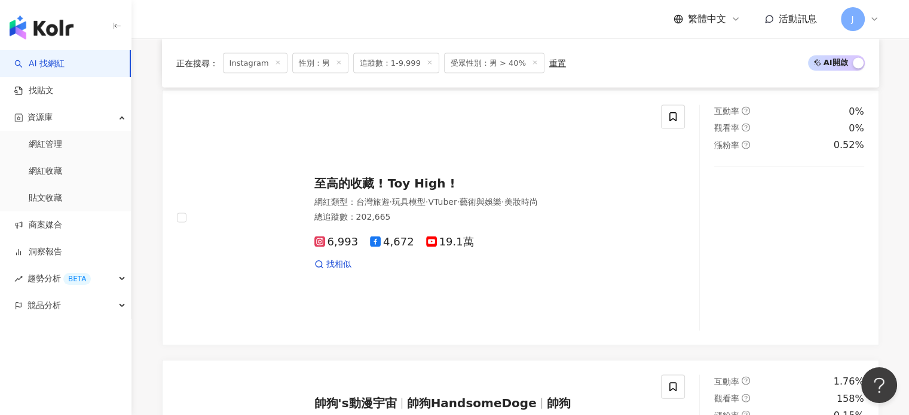
scroll to position [2629, 0]
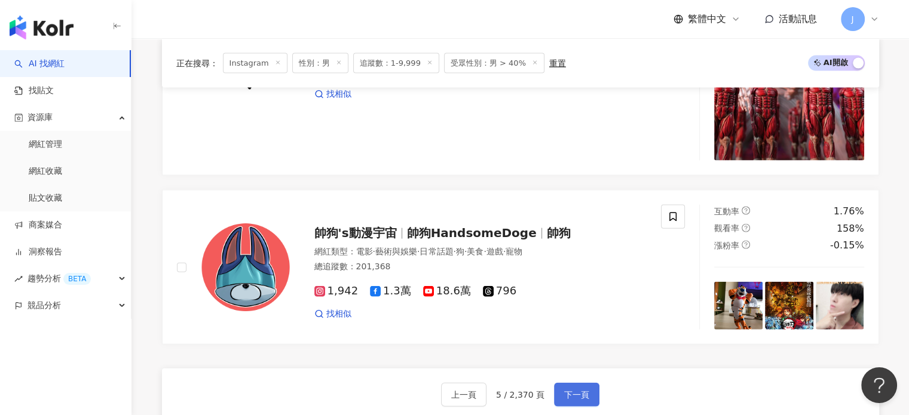
click at [576, 383] on button "下一頁" at bounding box center [576, 395] width 45 height 24
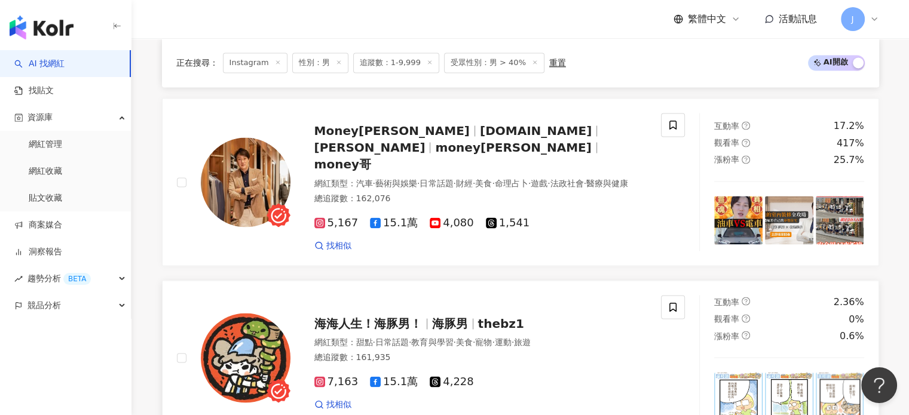
scroll to position [2449, 0]
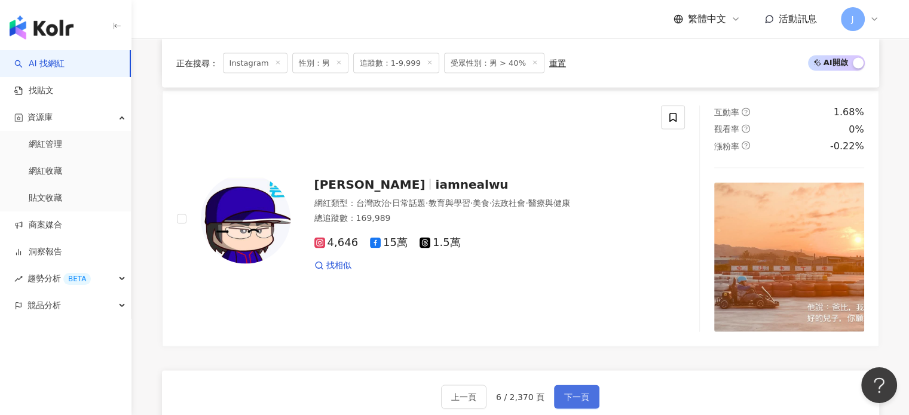
click at [586, 385] on button "下一頁" at bounding box center [576, 397] width 45 height 24
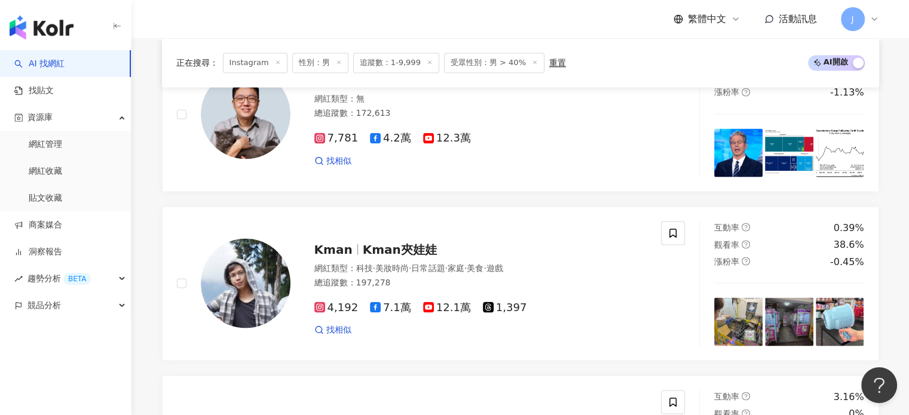
scroll to position [2399, 0]
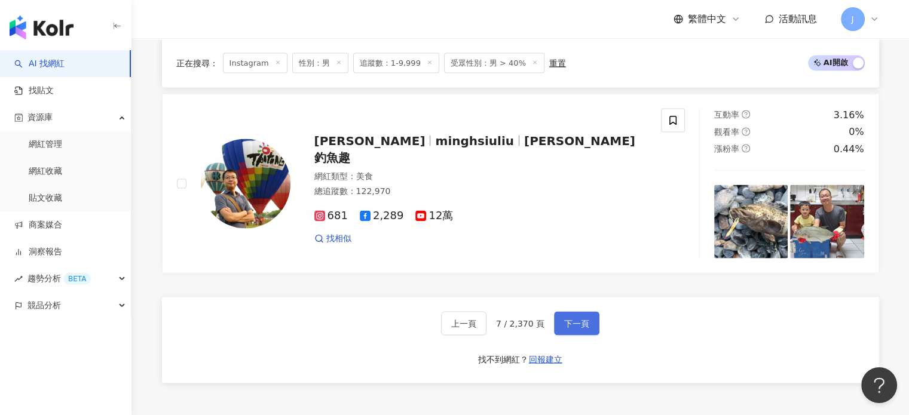
click at [571, 319] on span "下一頁" at bounding box center [576, 324] width 25 height 10
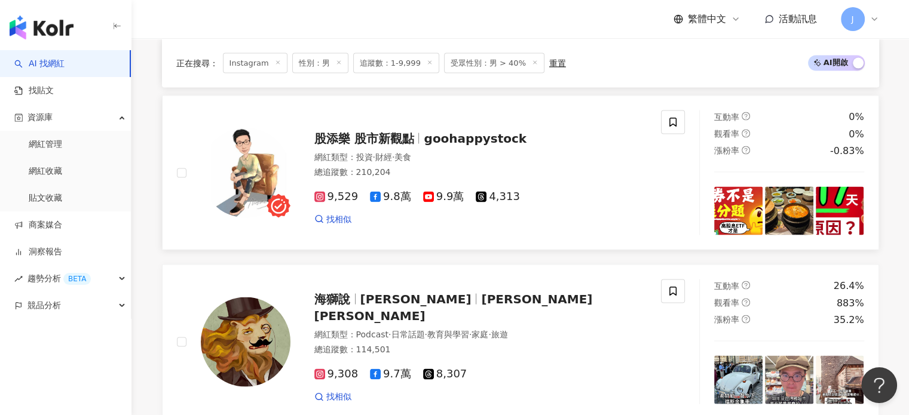
scroll to position [2454, 0]
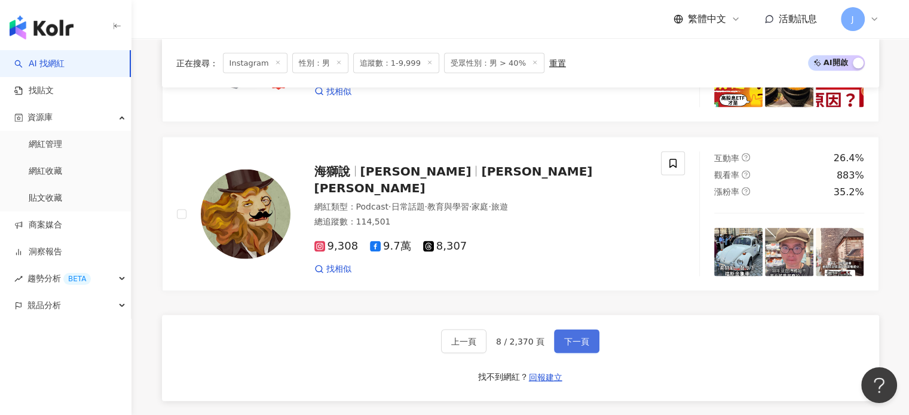
click at [594, 330] on button "下一頁" at bounding box center [576, 342] width 45 height 24
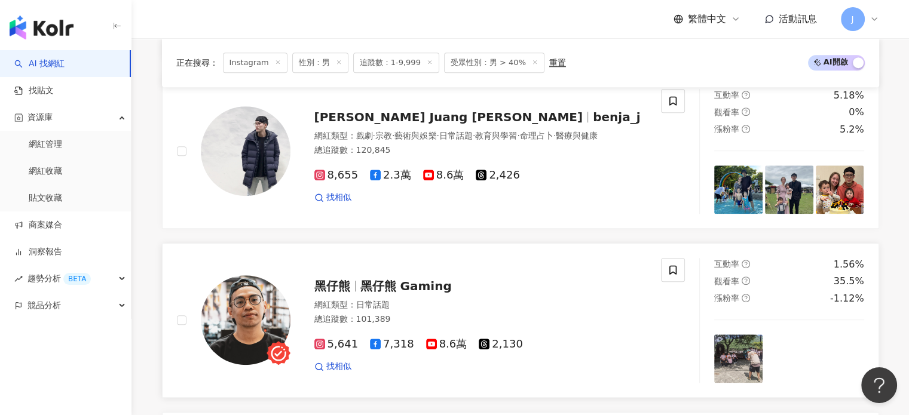
scroll to position [1016, 0]
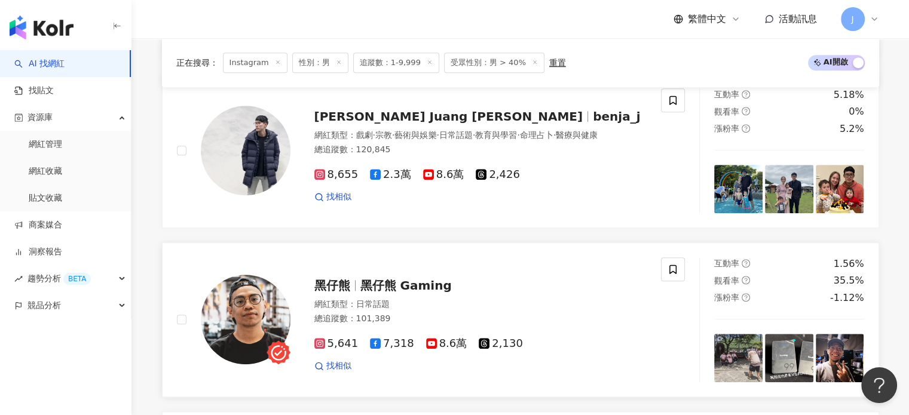
click at [526, 328] on div "5,641 7,318 8.6萬 2,130 找相似" at bounding box center [480, 350] width 333 height 44
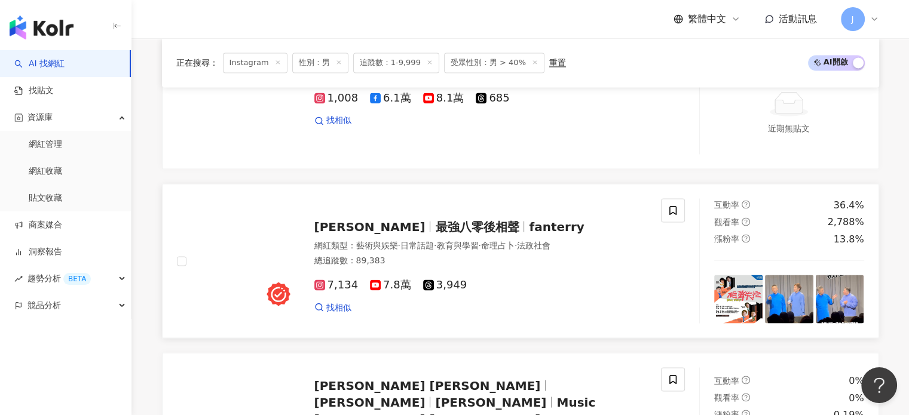
scroll to position [2390, 0]
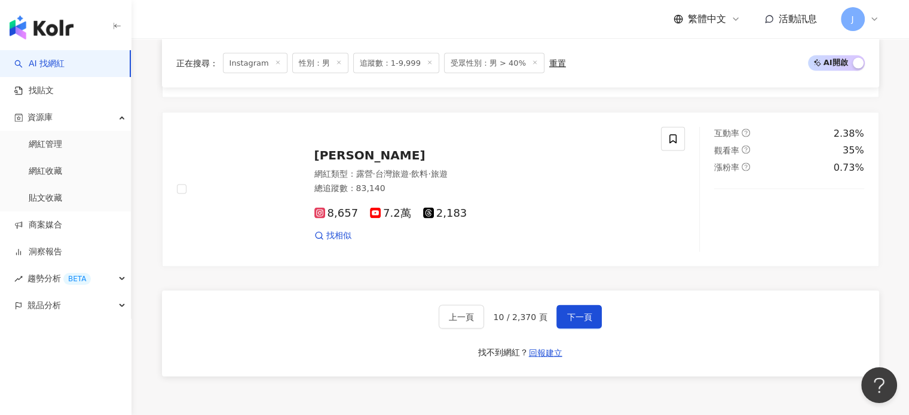
scroll to position [2389, 0]
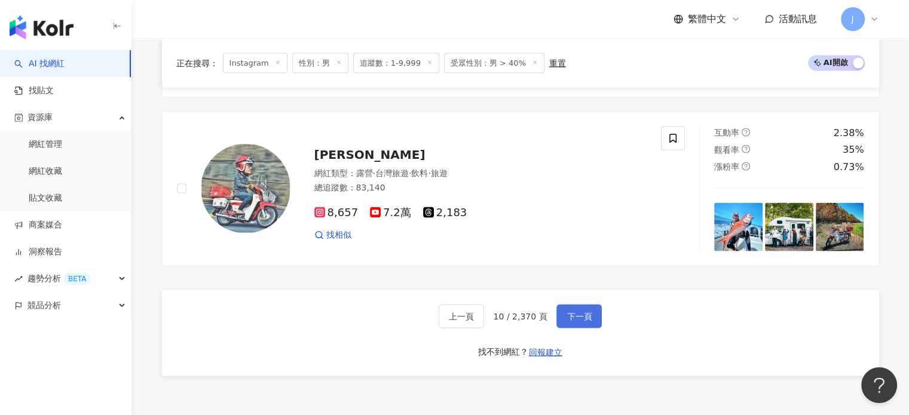
click at [581, 312] on span "下一頁" at bounding box center [578, 317] width 25 height 10
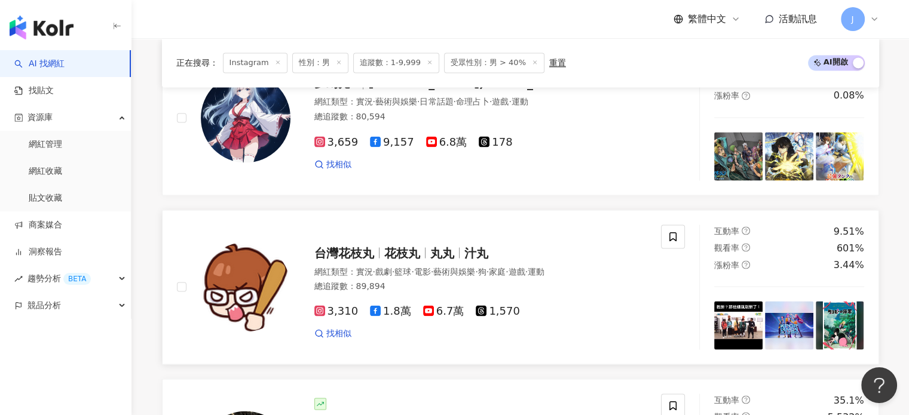
scroll to position [2292, 0]
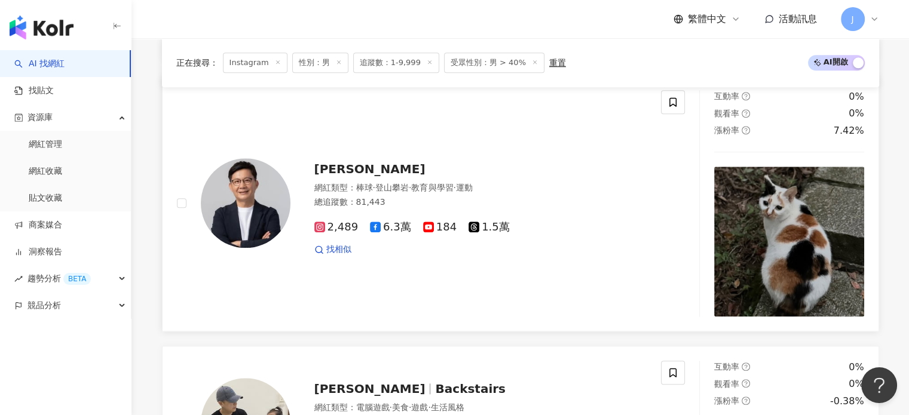
scroll to position [1314, 0]
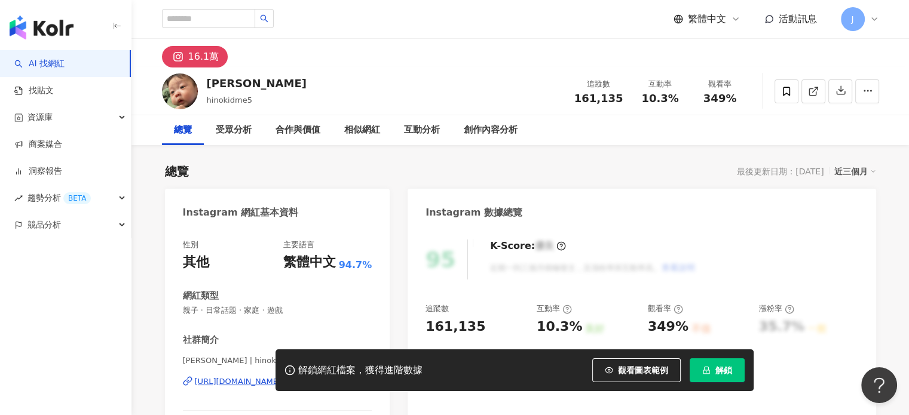
drag, startPoint x: 791, startPoint y: 106, endPoint x: 809, endPoint y: 88, distance: 25.8
click at [809, 88] on icon at bounding box center [813, 91] width 11 height 11
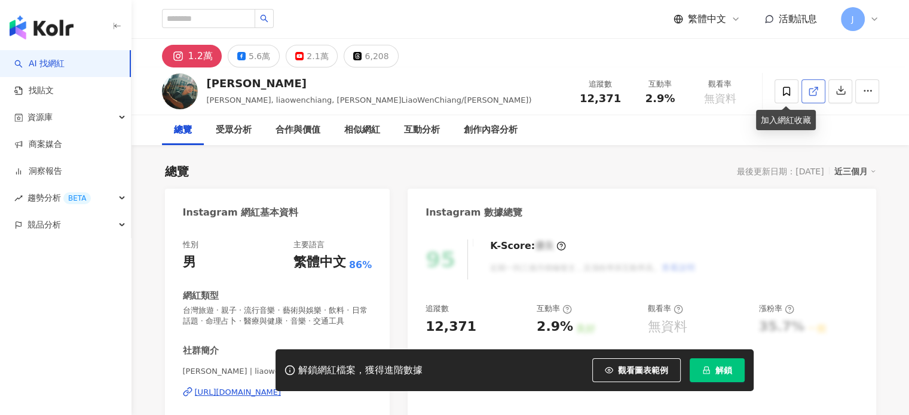
click at [811, 93] on icon at bounding box center [813, 91] width 11 height 11
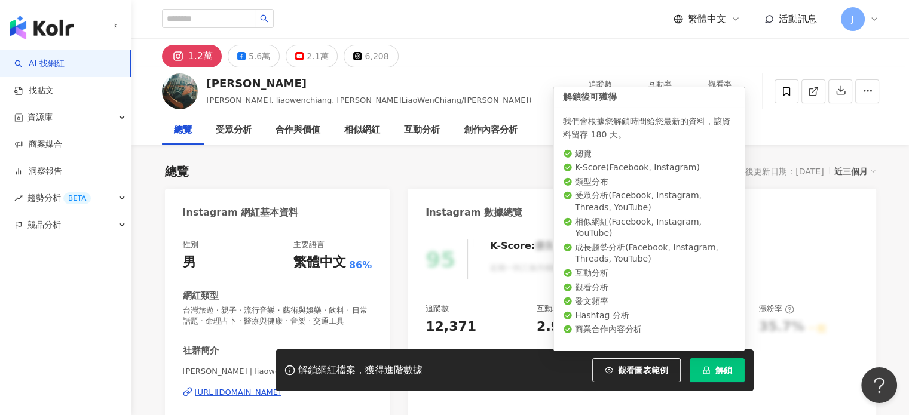
click at [720, 366] on span "解鎖" at bounding box center [723, 371] width 17 height 10
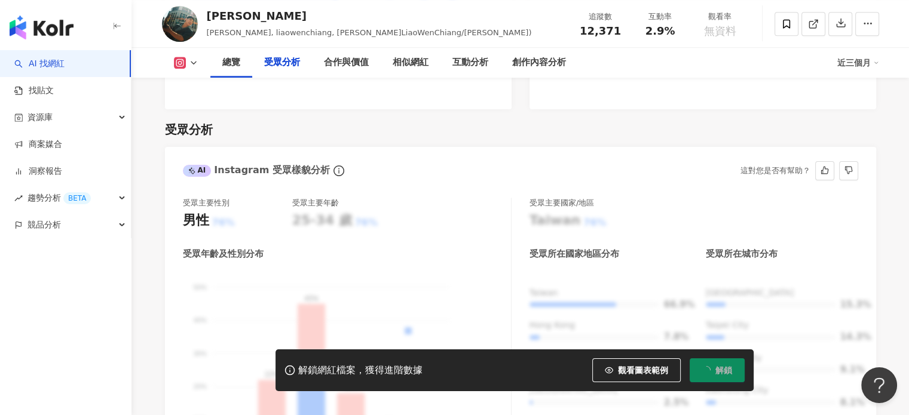
scroll to position [1075, 0]
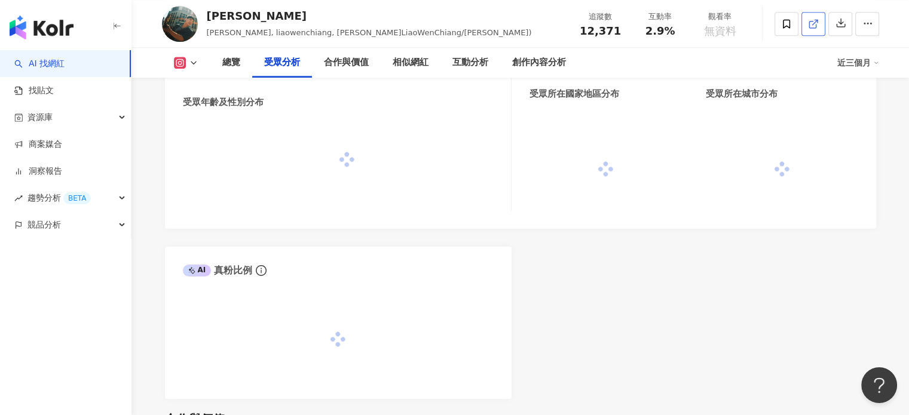
scroll to position [1076, 0]
click at [810, 25] on icon at bounding box center [813, 24] width 11 height 11
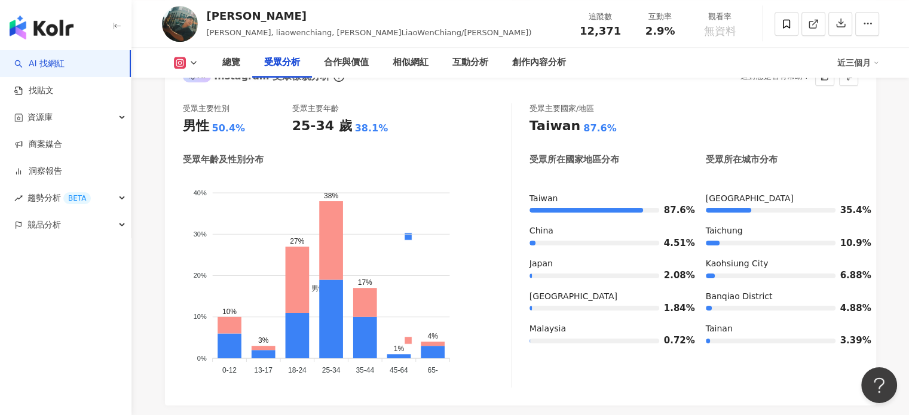
scroll to position [1075, 0]
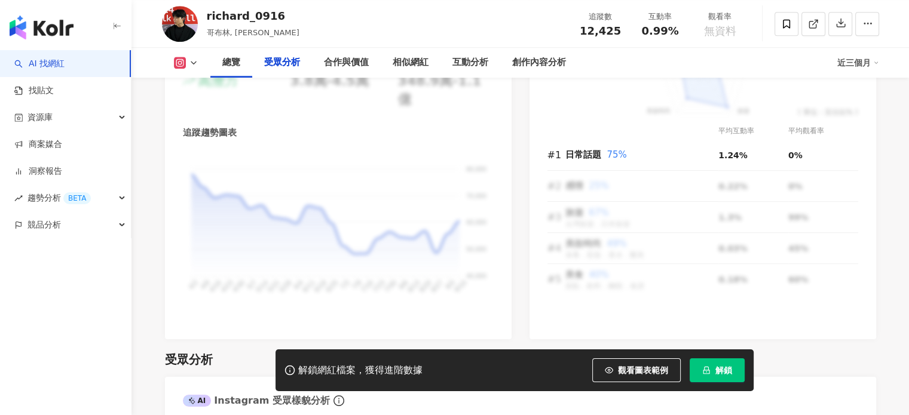
scroll to position [1075, 0]
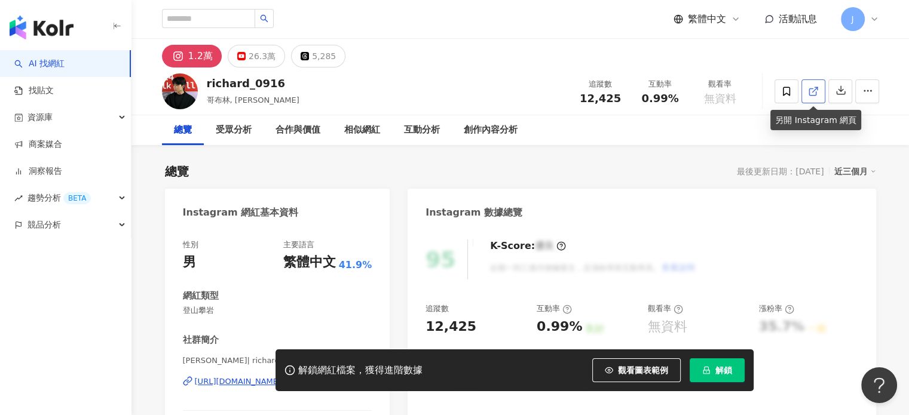
scroll to position [0, 0]
click at [816, 92] on icon at bounding box center [813, 91] width 11 height 11
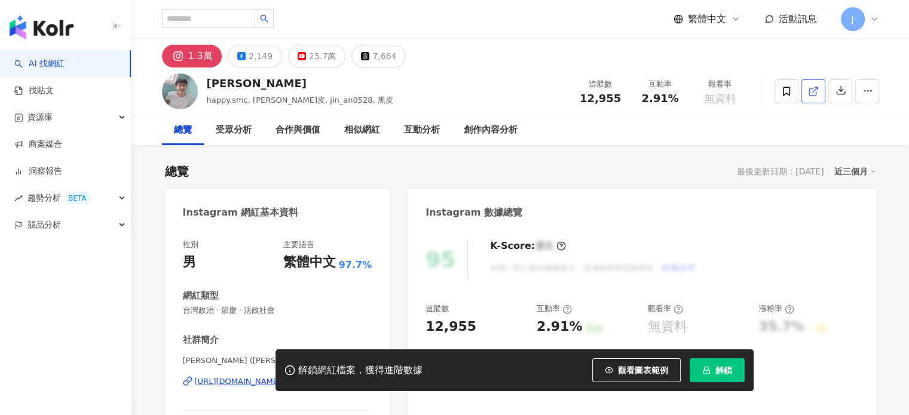
click at [812, 91] on line at bounding box center [814, 89] width 5 height 5
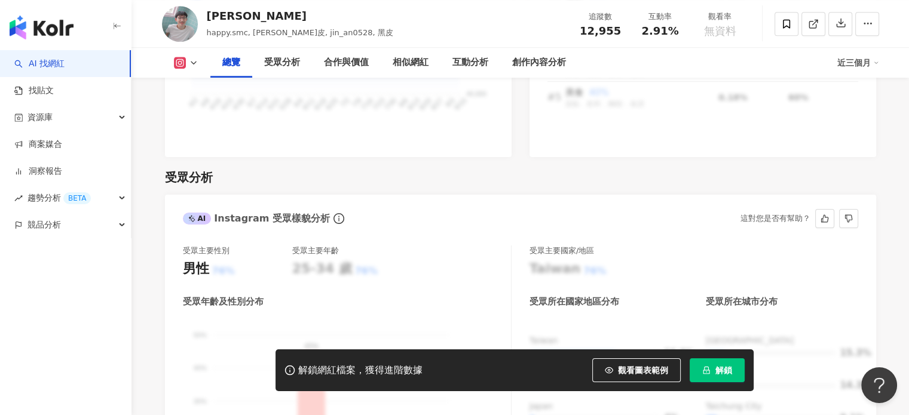
scroll to position [1016, 0]
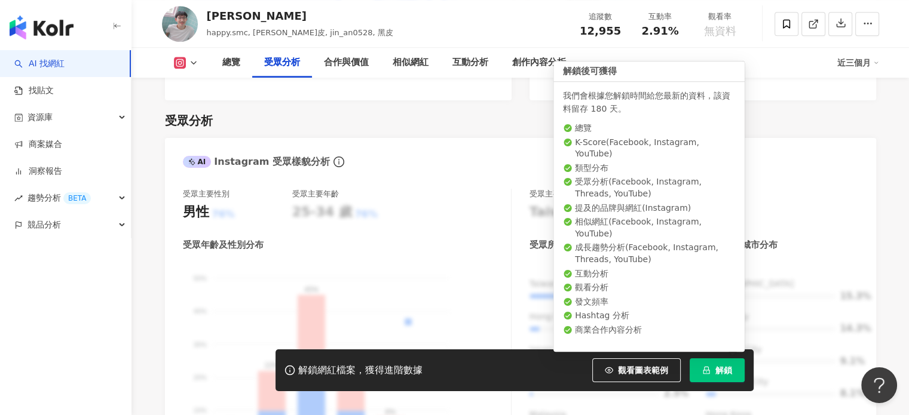
click at [723, 375] on span "解鎖" at bounding box center [723, 371] width 17 height 10
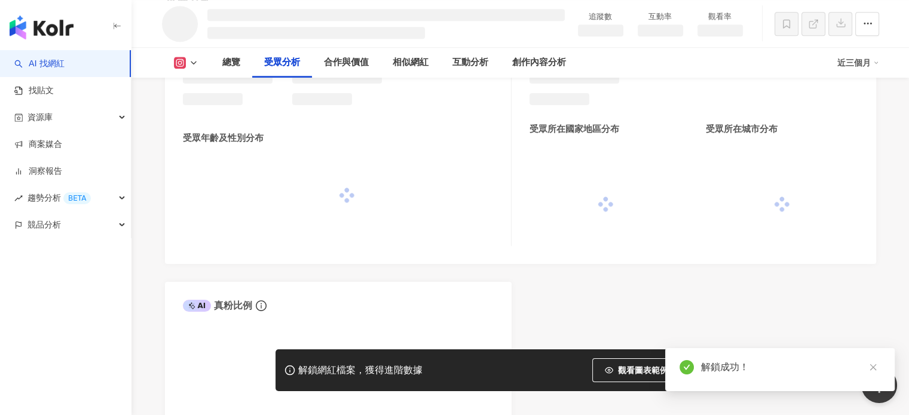
scroll to position [979, 0]
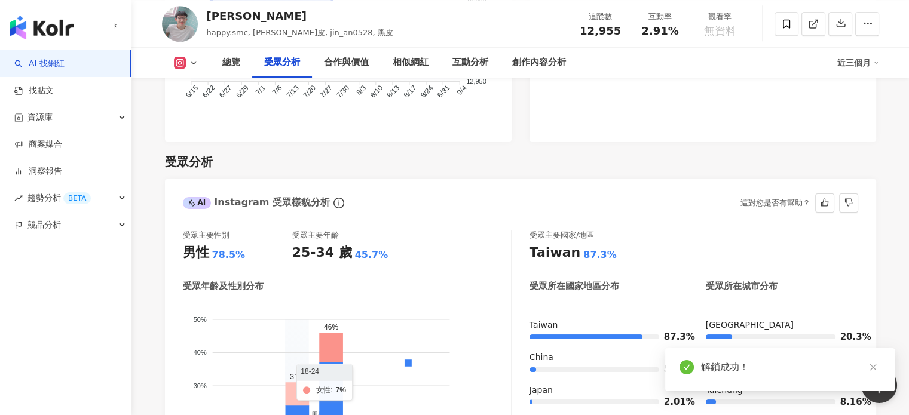
scroll to position [1076, 0]
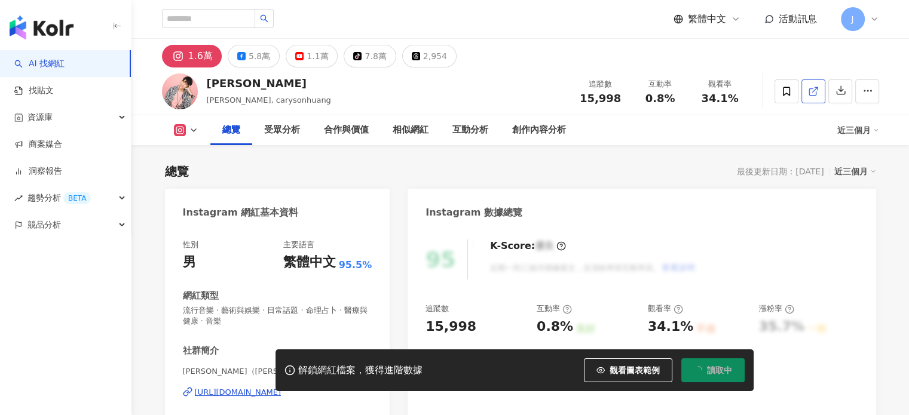
click at [811, 94] on icon at bounding box center [813, 91] width 11 height 11
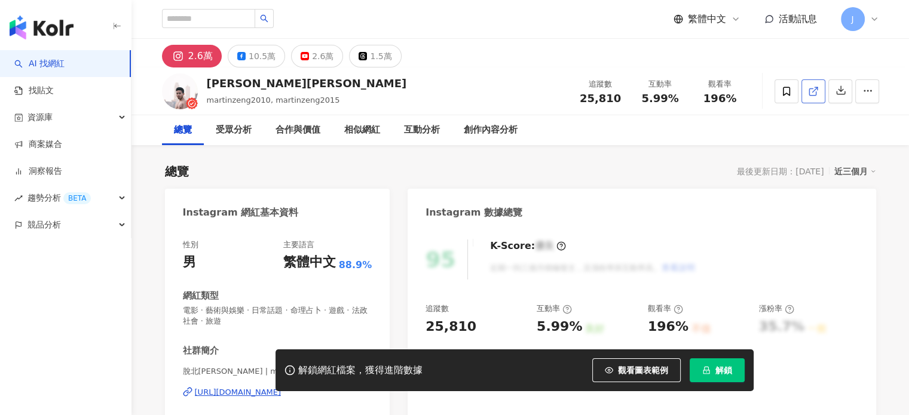
click at [817, 91] on icon at bounding box center [813, 91] width 11 height 11
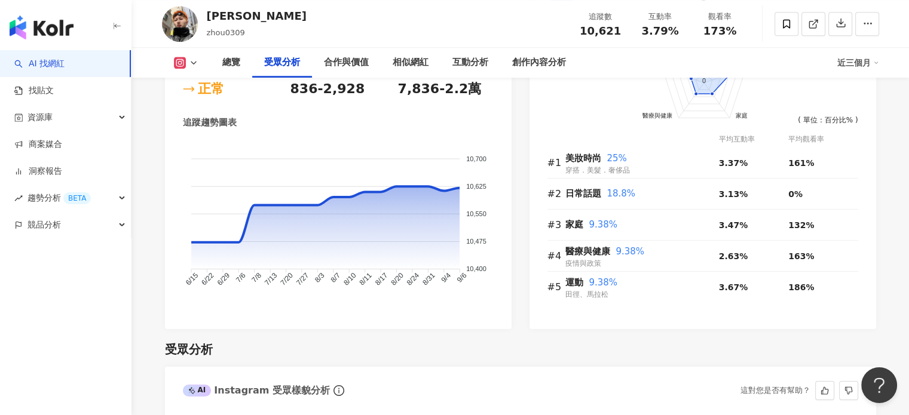
scroll to position [1075, 0]
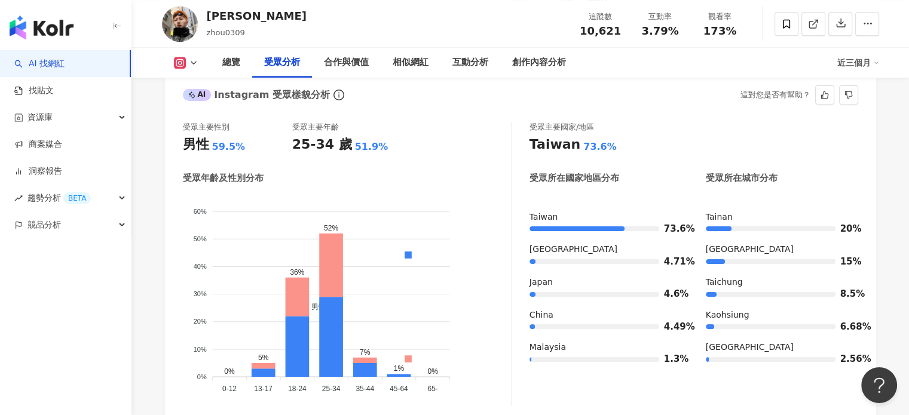
click at [263, 145] on div "男性 59.5%" at bounding box center [237, 145] width 109 height 19
click at [253, 158] on div "受眾主要性別 男性 59.5% 受眾主要年齡 25-34 歲 51.9% 受眾年齡及性別分布 男性 女性 60% 60% 50% 50% 40% 40% 30…" at bounding box center [347, 264] width 329 height 284
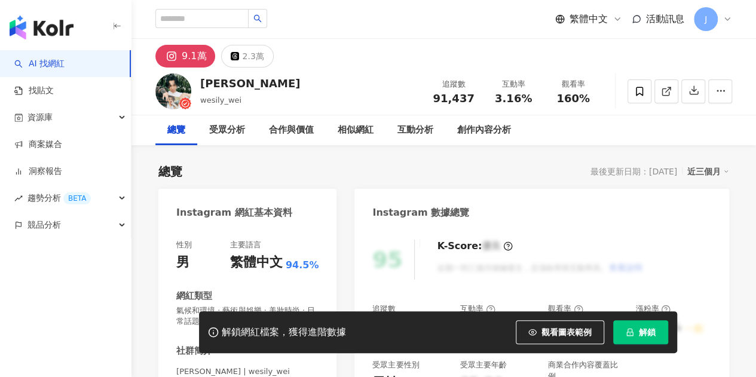
click at [635, 331] on button "解鎖" at bounding box center [640, 332] width 55 height 24
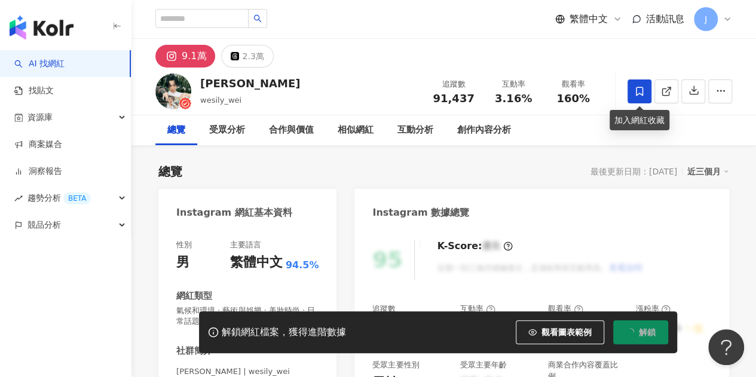
click at [647, 91] on span at bounding box center [639, 91] width 24 height 24
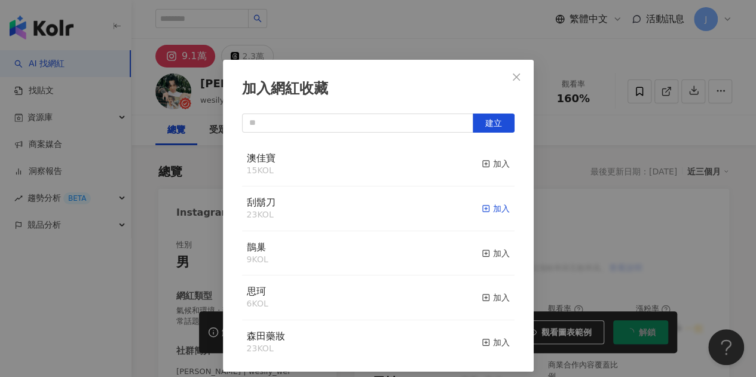
click at [482, 211] on div "加入" at bounding box center [496, 208] width 28 height 13
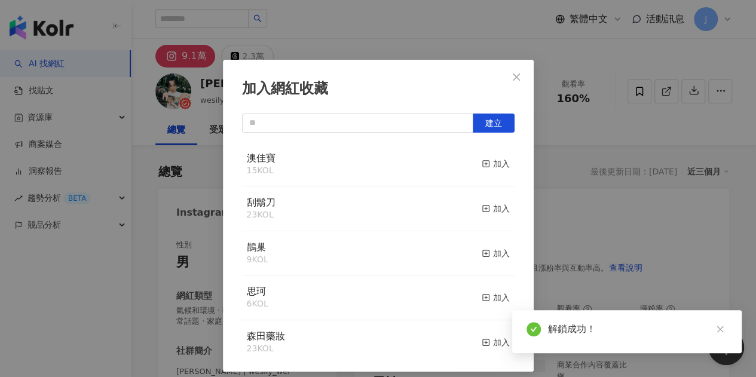
click at [583, 218] on div "加入網紅收藏 建立 澳佳寶 15 KOL 加入 刮鬍刀 23 KOL 加入 鵲巢 9 KOL 加入 思珂 6 KOL 加入 森田藥妝 23 KOL 加入 聖艾…" at bounding box center [378, 188] width 756 height 377
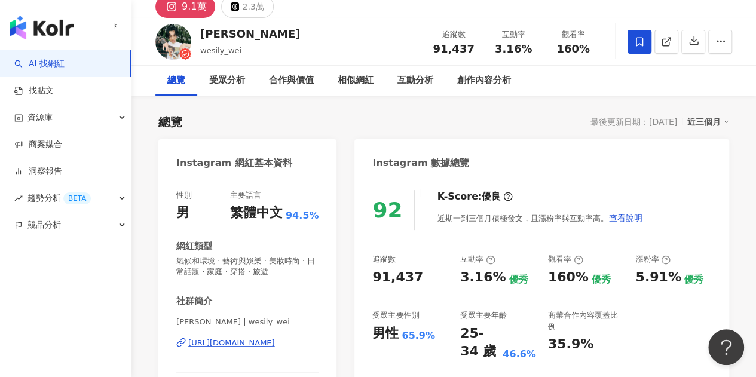
scroll to position [119, 0]
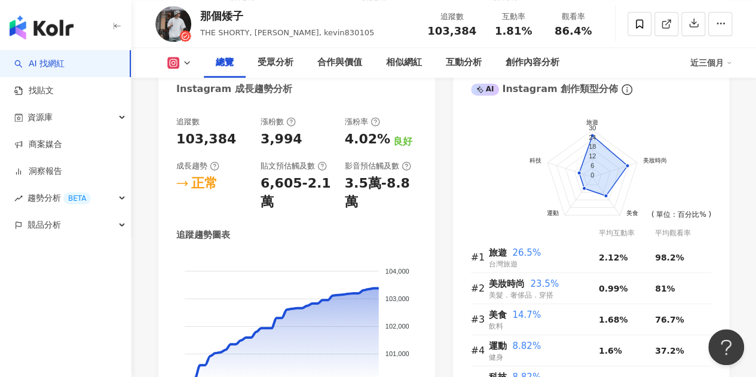
scroll to position [777, 0]
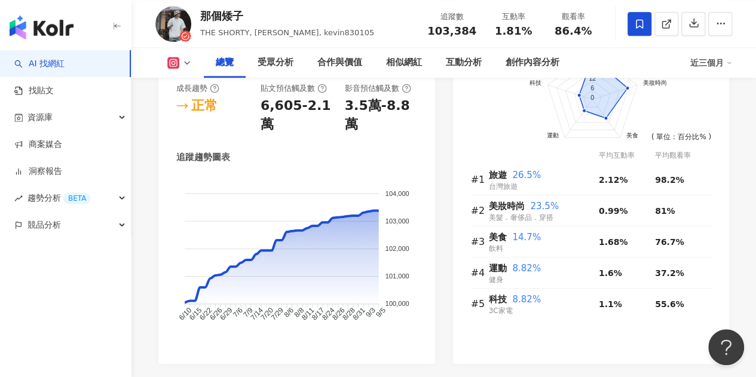
click at [636, 24] on icon at bounding box center [639, 23] width 7 height 9
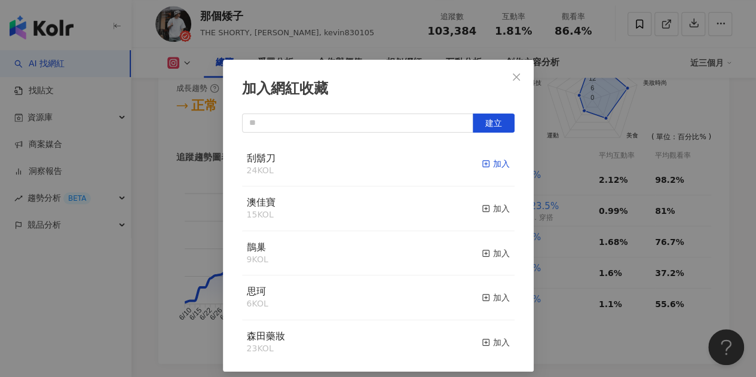
click at [484, 166] on div "加入" at bounding box center [496, 163] width 28 height 13
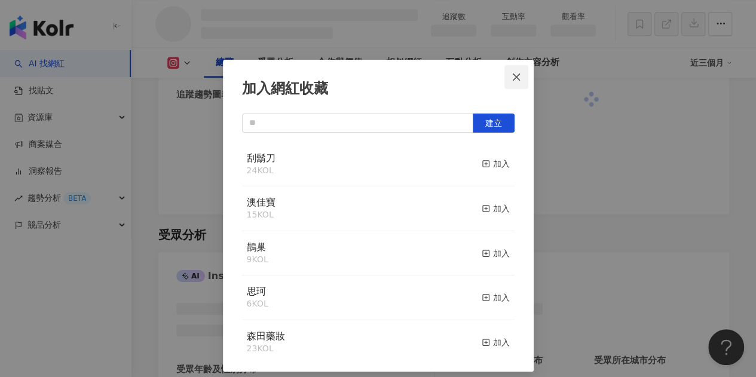
scroll to position [752, 0]
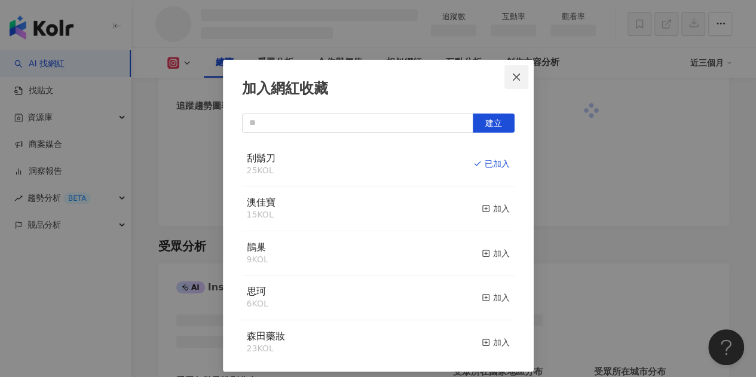
click at [511, 75] on icon "close" at bounding box center [516, 77] width 10 height 10
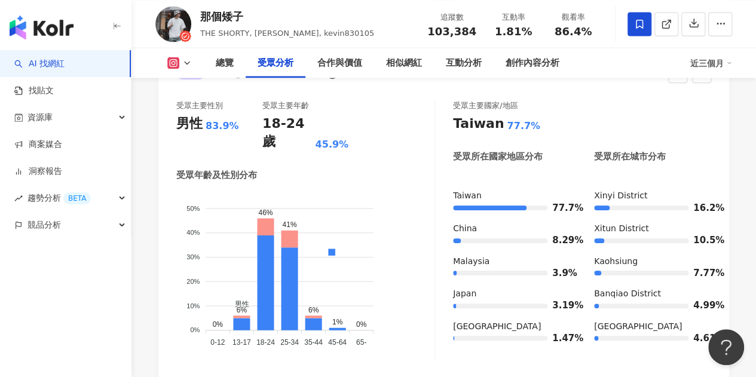
scroll to position [1135, 0]
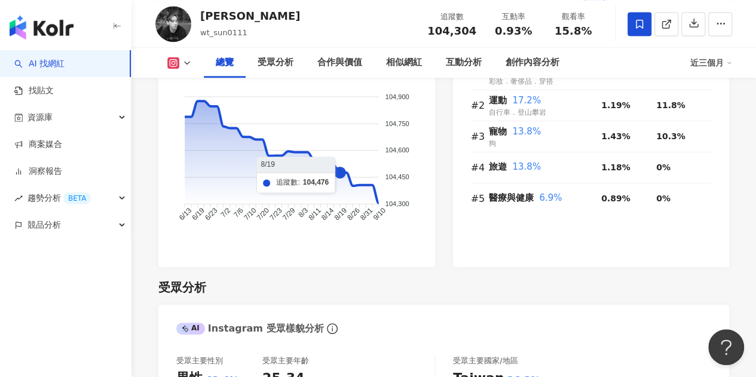
scroll to position [1075, 0]
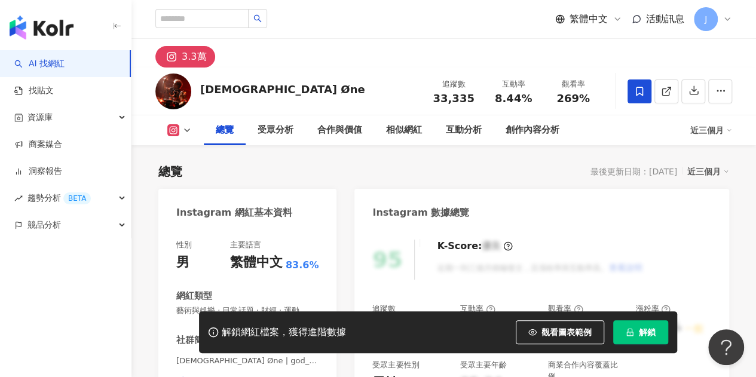
click at [638, 94] on icon at bounding box center [639, 91] width 11 height 11
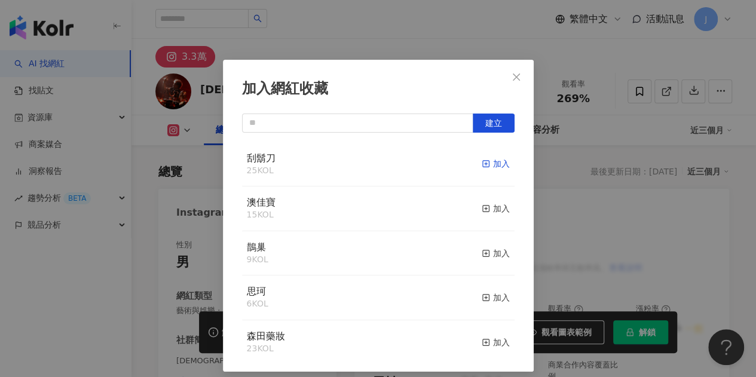
click at [482, 162] on div "加入" at bounding box center [496, 163] width 28 height 13
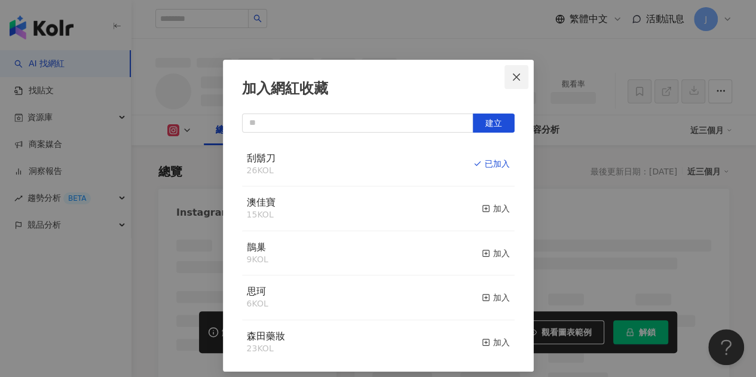
click at [511, 73] on icon "close" at bounding box center [516, 77] width 10 height 10
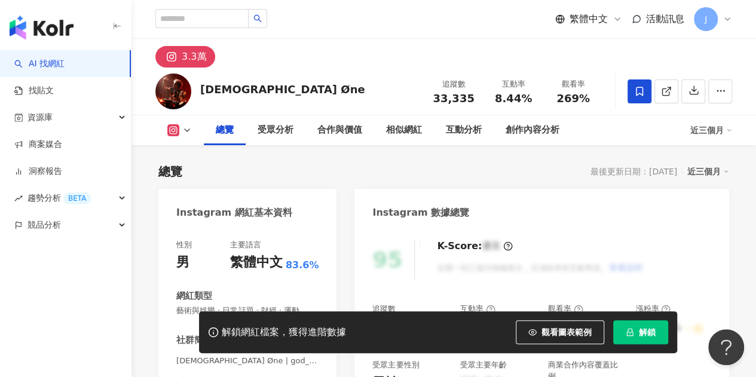
click at [640, 329] on div "加入網紅收藏 建立 刮鬍刀 26 KOL 已加入 澳佳寶 15 KOL 加入 鵲巢 9 KOL 加入 思珂 6 KOL 加入 森田藥妝 23 KOL 加入 聖…" at bounding box center [378, 188] width 756 height 377
click at [631, 338] on button "解鎖" at bounding box center [640, 332] width 55 height 24
click at [227, 87] on div "[DEMOGRAPHIC_DATA] Øne" at bounding box center [282, 89] width 165 height 15
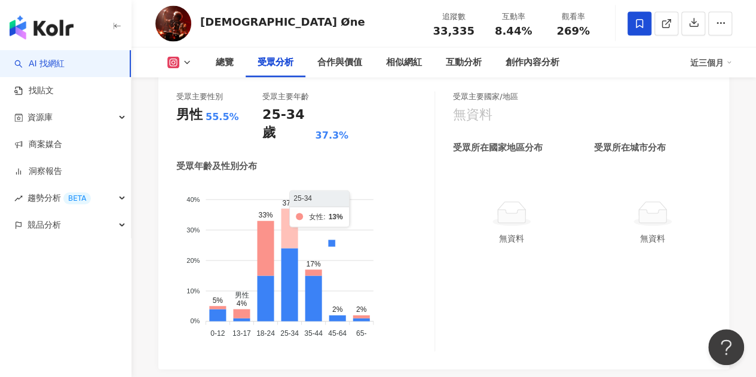
scroll to position [1075, 0]
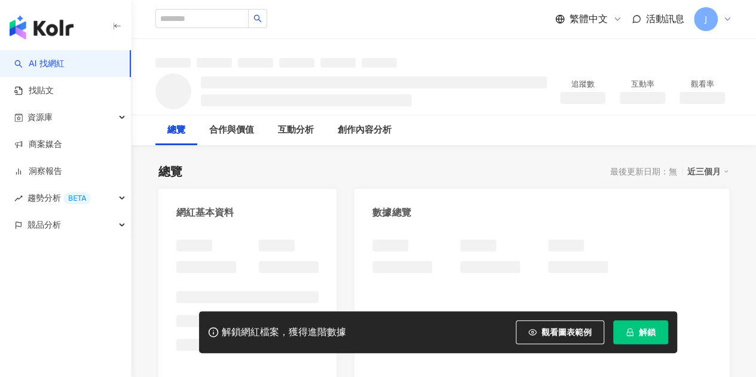
click at [639, 327] on span "解鎖" at bounding box center [647, 332] width 17 height 10
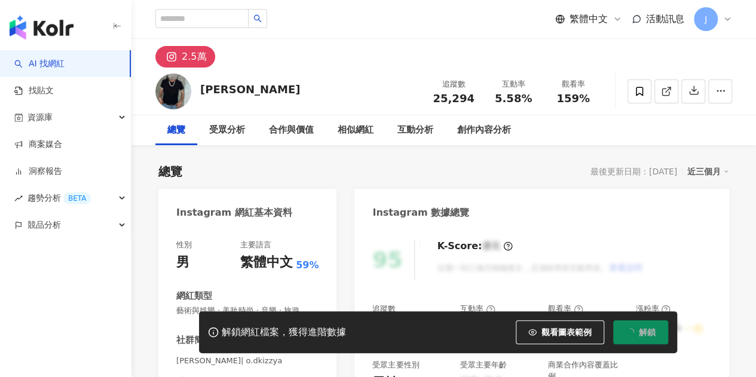
click at [640, 323] on button "解鎖" at bounding box center [640, 332] width 55 height 24
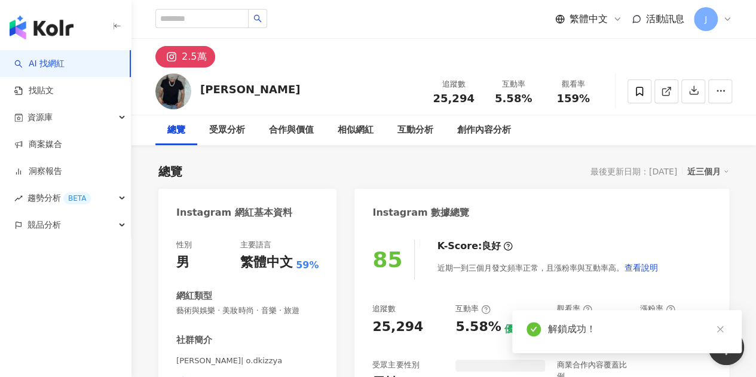
click at [456, 100] on span "25,294" at bounding box center [453, 98] width 41 height 13
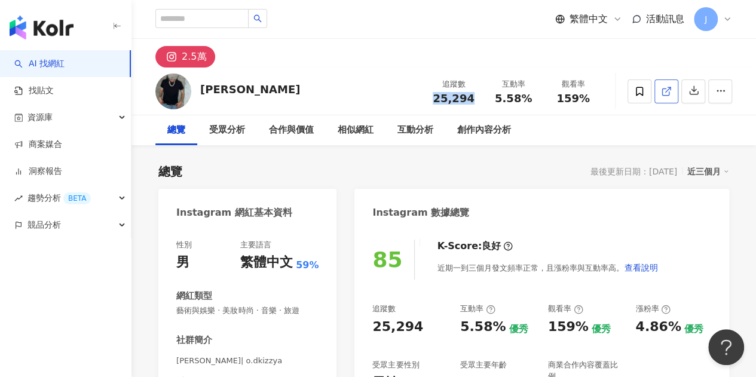
click at [666, 95] on icon at bounding box center [665, 91] width 7 height 7
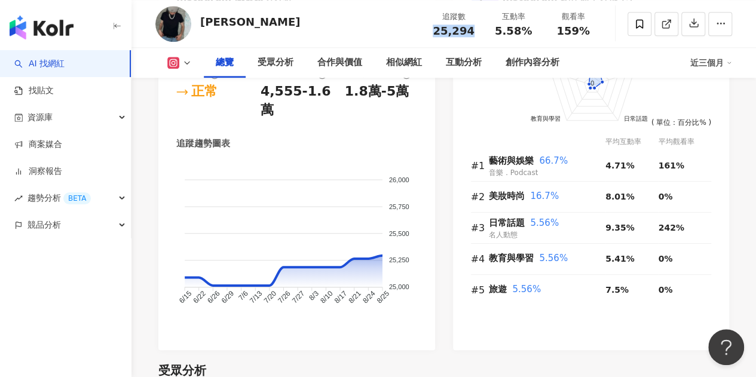
scroll to position [1075, 0]
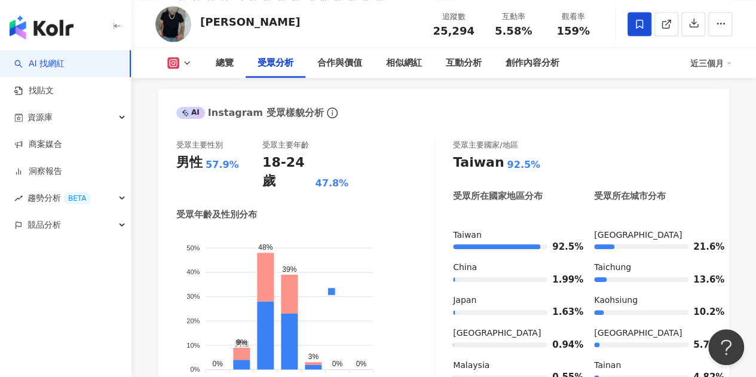
click at [637, 26] on icon at bounding box center [639, 23] width 7 height 9
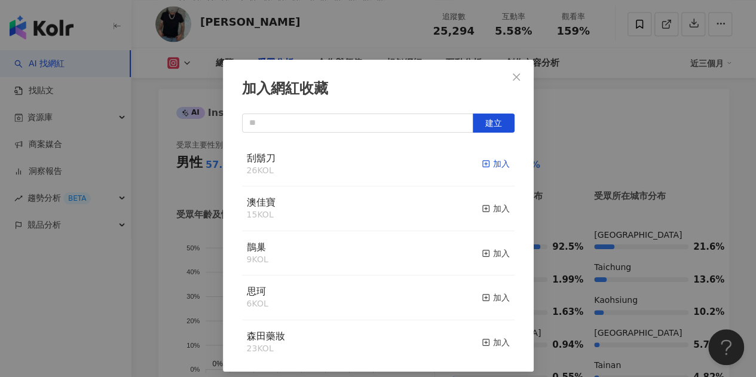
click at [482, 168] on div "加入" at bounding box center [496, 163] width 28 height 13
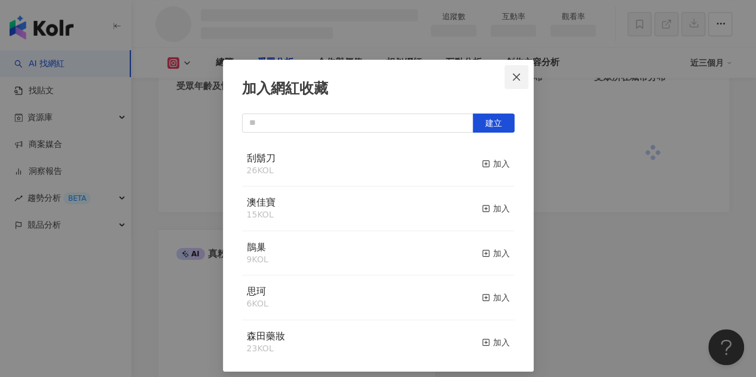
scroll to position [1031, 0]
click at [514, 76] on icon "close" at bounding box center [516, 77] width 10 height 10
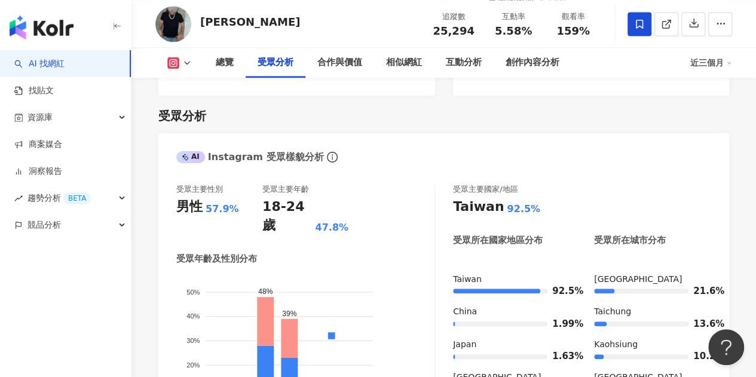
scroll to position [1074, 0]
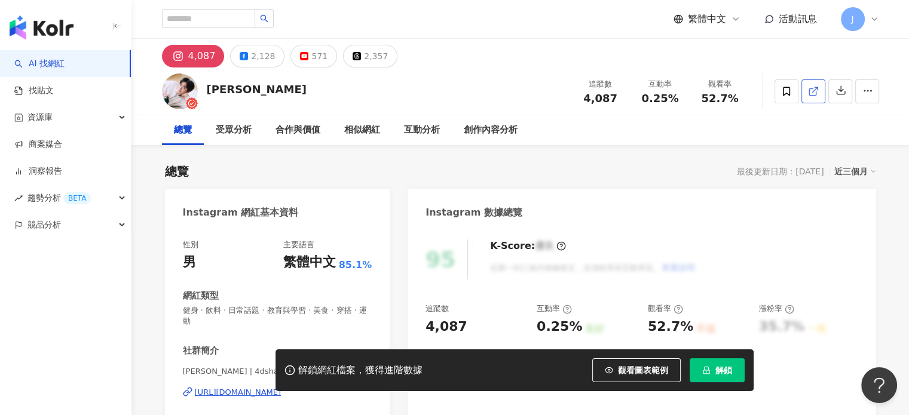
click at [810, 93] on icon at bounding box center [813, 91] width 11 height 11
click at [812, 90] on icon at bounding box center [813, 91] width 11 height 11
click at [728, 373] on span "解鎖" at bounding box center [723, 371] width 17 height 10
click at [789, 95] on icon at bounding box center [786, 91] width 7 height 9
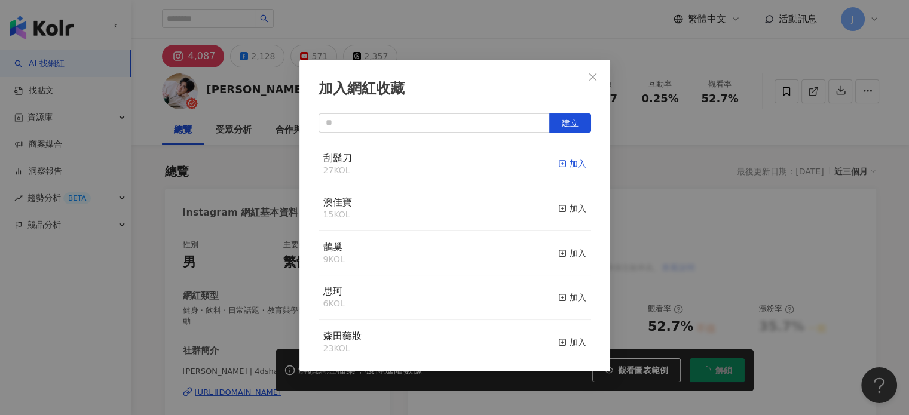
click at [563, 164] on div "加入" at bounding box center [572, 163] width 28 height 13
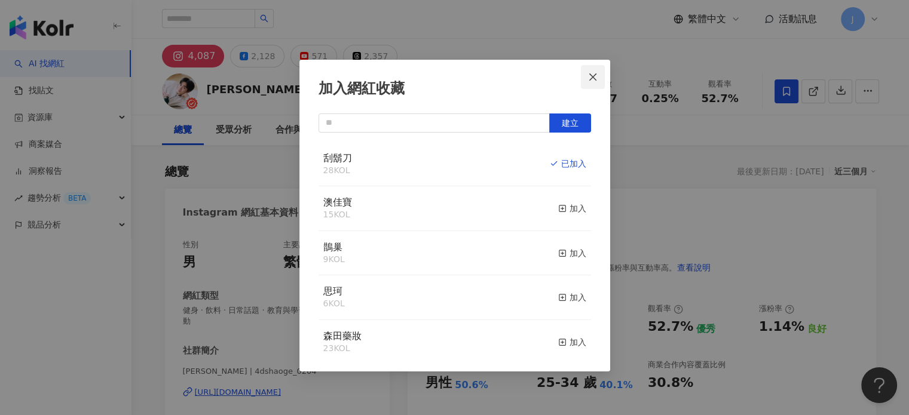
click at [591, 74] on icon "close" at bounding box center [593, 77] width 10 height 10
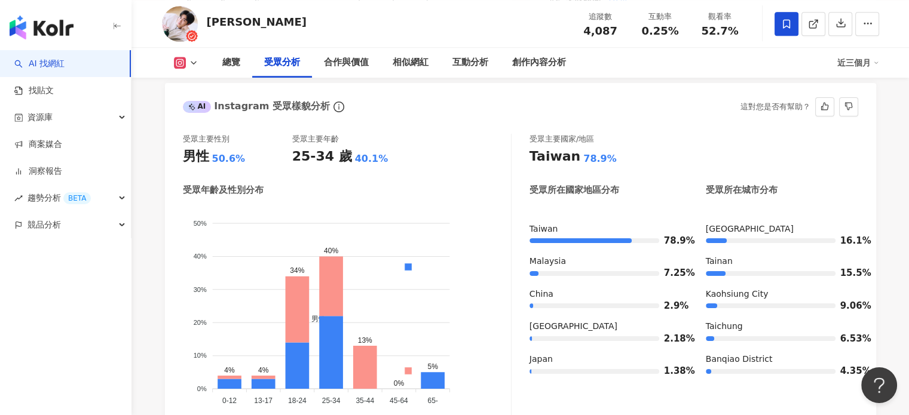
scroll to position [1075, 0]
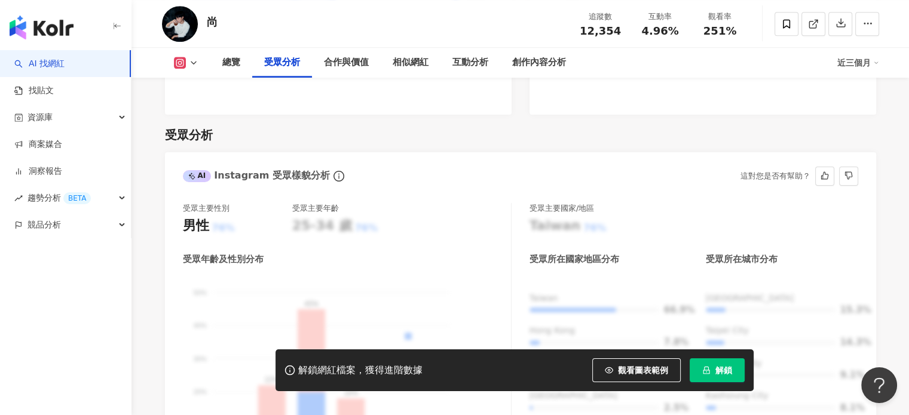
scroll to position [1016, 0]
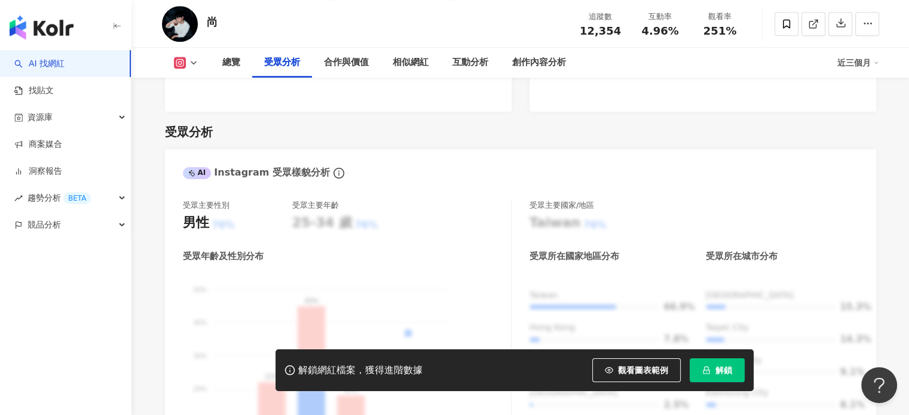
click at [696, 365] on button "解鎖" at bounding box center [716, 370] width 55 height 24
click at [707, 371] on icon "loading" at bounding box center [705, 370] width 11 height 11
drag, startPoint x: 207, startPoint y: 22, endPoint x: 223, endPoint y: 25, distance: 16.4
click at [223, 25] on div "尚 追蹤數 12,354 互動率 4.96% 觀看率 251%" at bounding box center [520, 23] width 765 height 47
copy div "尚"
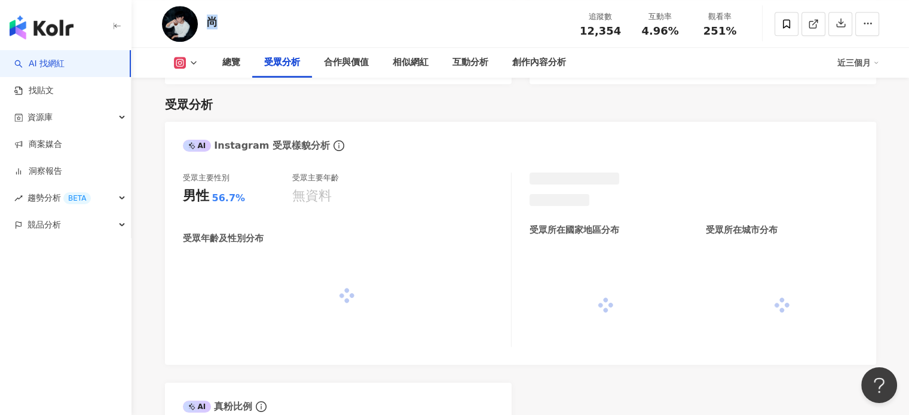
scroll to position [1016, 0]
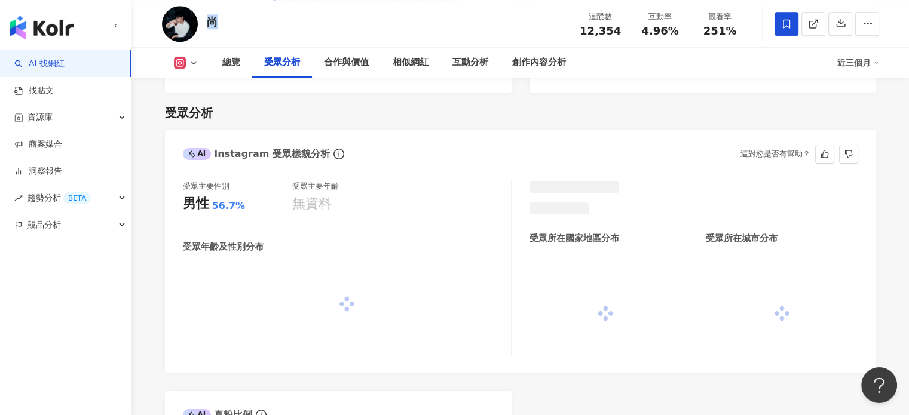
click at [784, 26] on icon at bounding box center [786, 24] width 11 height 11
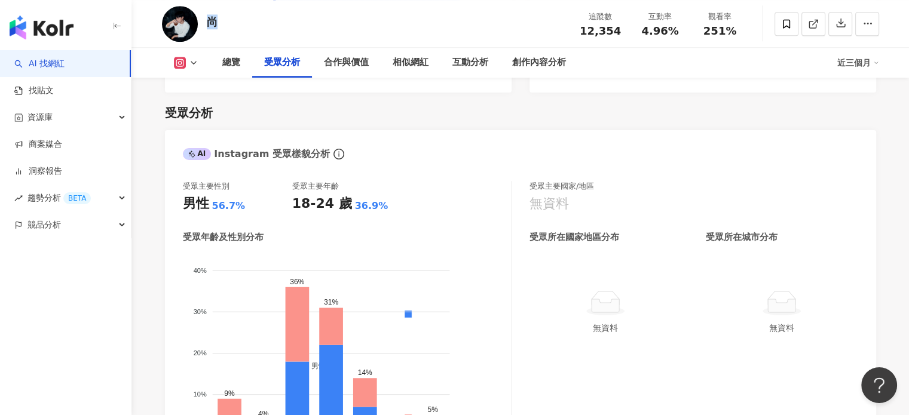
scroll to position [1016, 0]
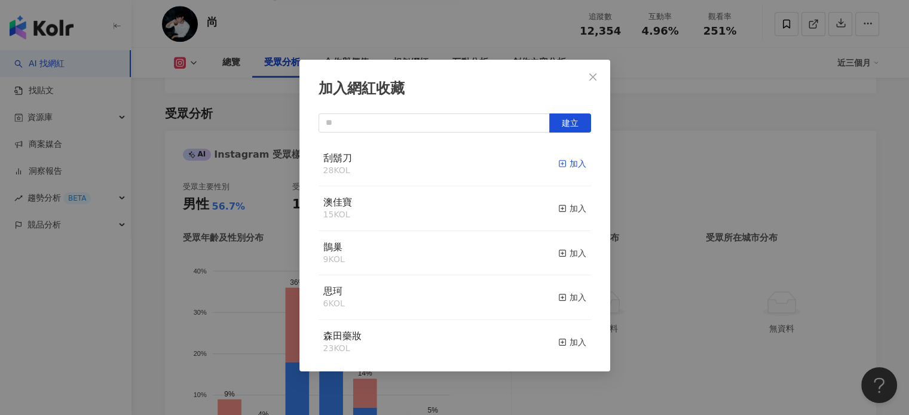
click at [560, 164] on div "加入" at bounding box center [572, 163] width 28 height 13
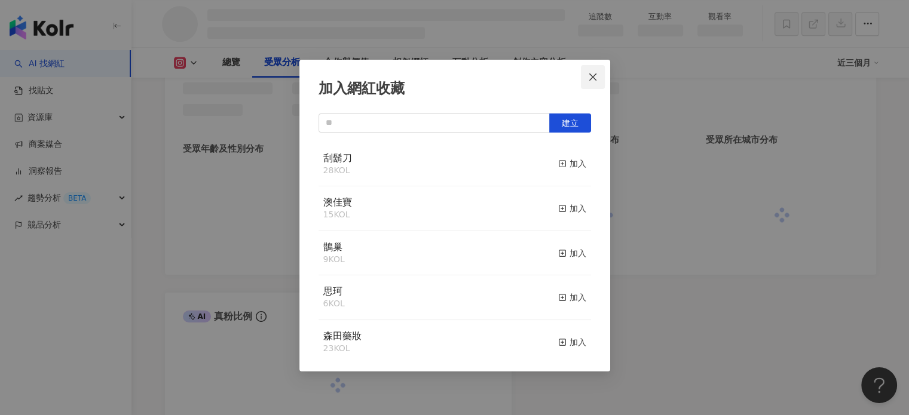
scroll to position [968, 0]
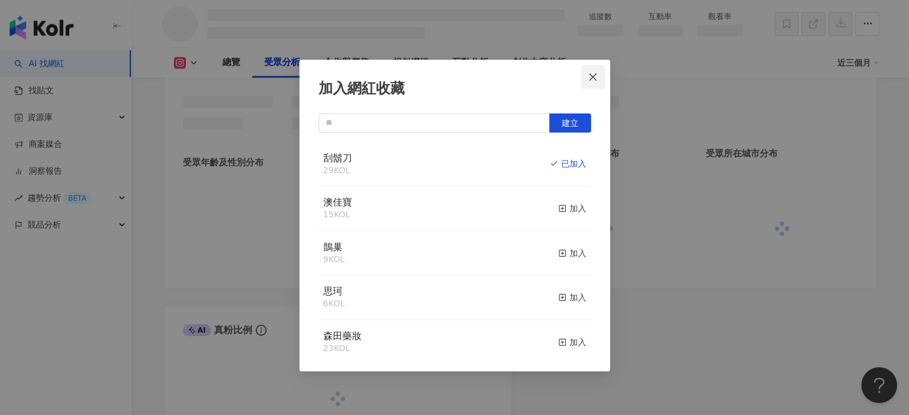
click at [594, 77] on icon "close" at bounding box center [593, 77] width 10 height 10
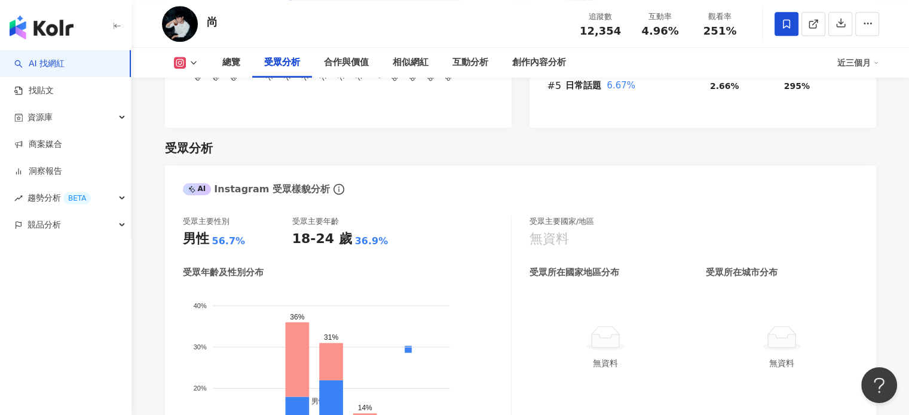
scroll to position [1002, 0]
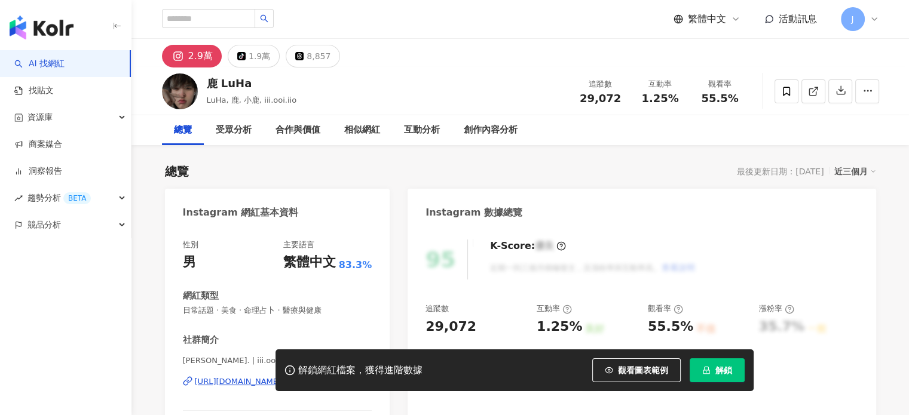
click at [783, 91] on icon at bounding box center [786, 91] width 7 height 9
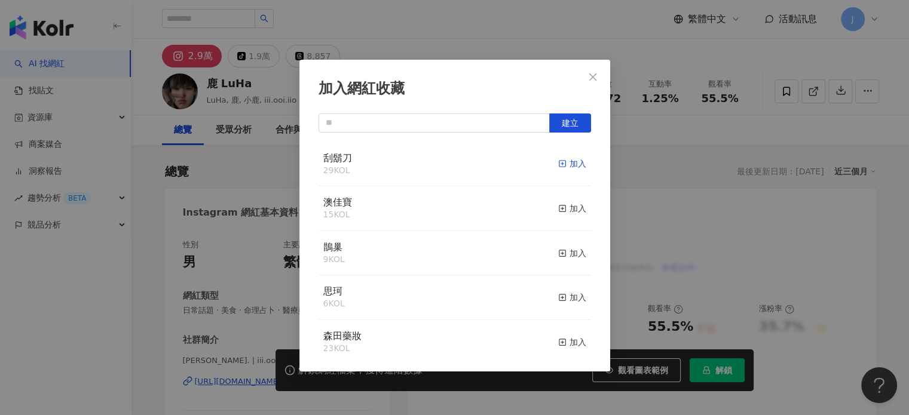
click at [558, 164] on icon "button" at bounding box center [562, 164] width 8 height 8
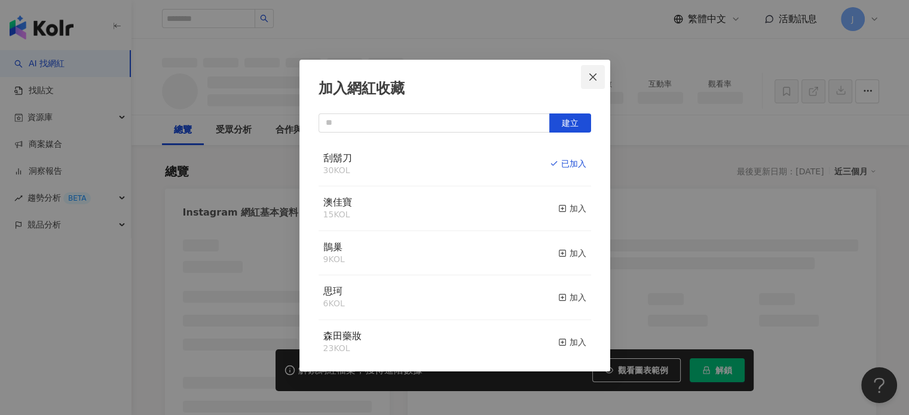
click at [595, 75] on icon "close" at bounding box center [593, 77] width 10 height 10
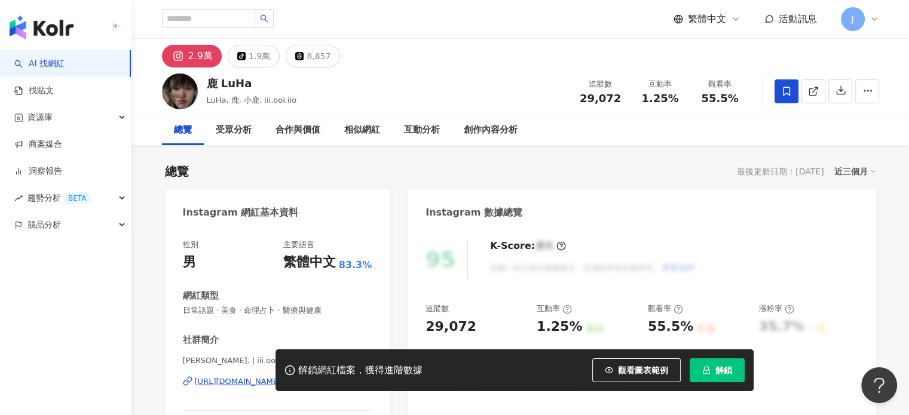
click at [725, 370] on span "解鎖" at bounding box center [723, 371] width 17 height 10
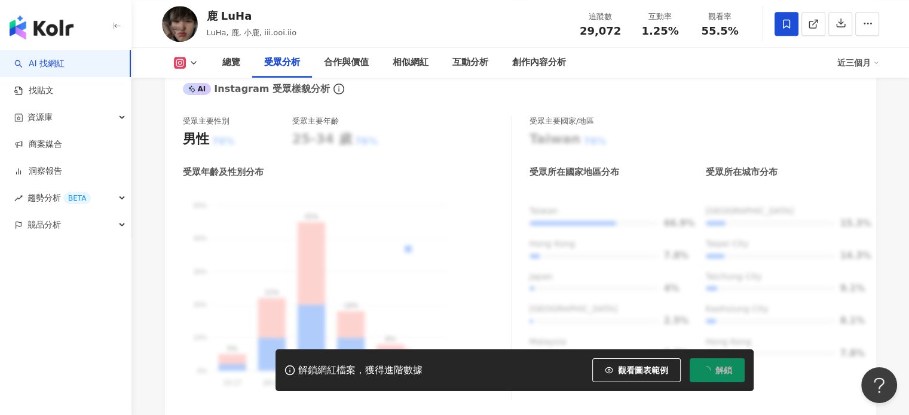
scroll to position [1061, 0]
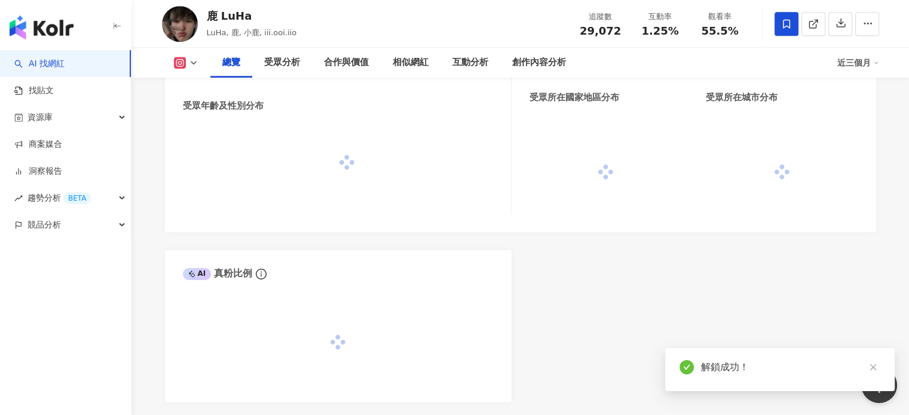
scroll to position [977, 0]
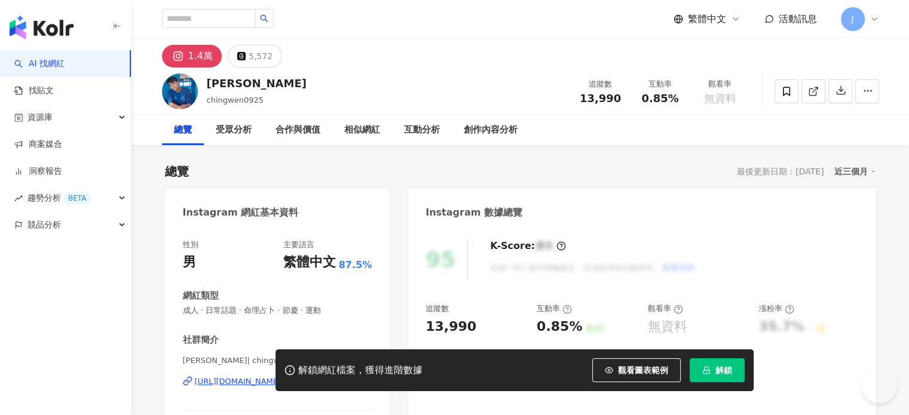
click at [731, 375] on button "解鎖" at bounding box center [716, 370] width 55 height 24
click at [784, 95] on icon at bounding box center [786, 91] width 11 height 11
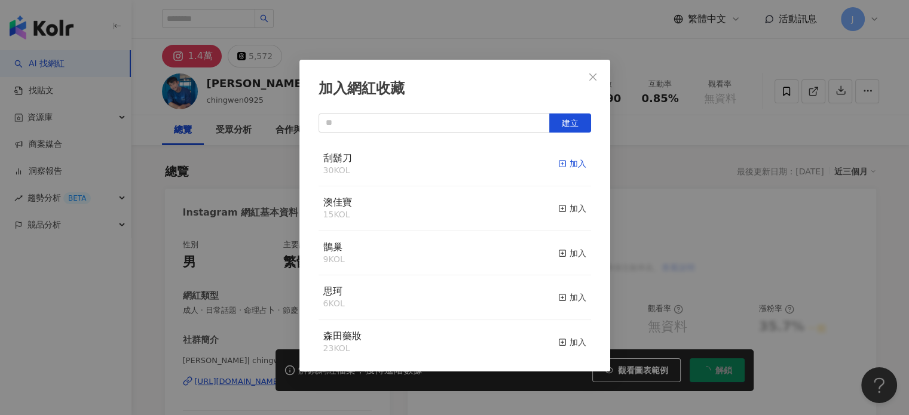
click at [562, 166] on div "加入" at bounding box center [572, 163] width 28 height 13
click at [656, 250] on div "加入網紅收藏 建立 刮鬍刀 31 KOL 已加入 澳佳寶 15 KOL 加入 鵲巢 9 KOL 加入 思珂 6 KOL 加入 森田藥妝 23 KOL 加入 聖…" at bounding box center [454, 207] width 909 height 415
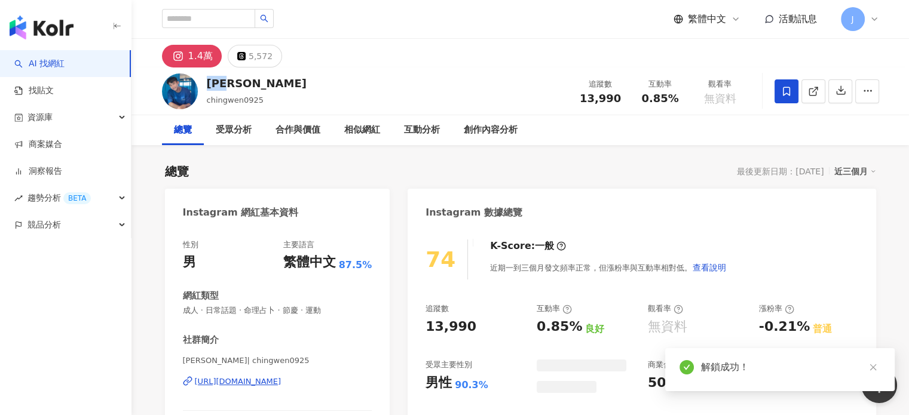
drag, startPoint x: 213, startPoint y: 84, endPoint x: 242, endPoint y: 83, distance: 28.7
click at [242, 83] on div "[PERSON_NAME]" at bounding box center [257, 83] width 100 height 15
copy div "[PERSON_NAME]"
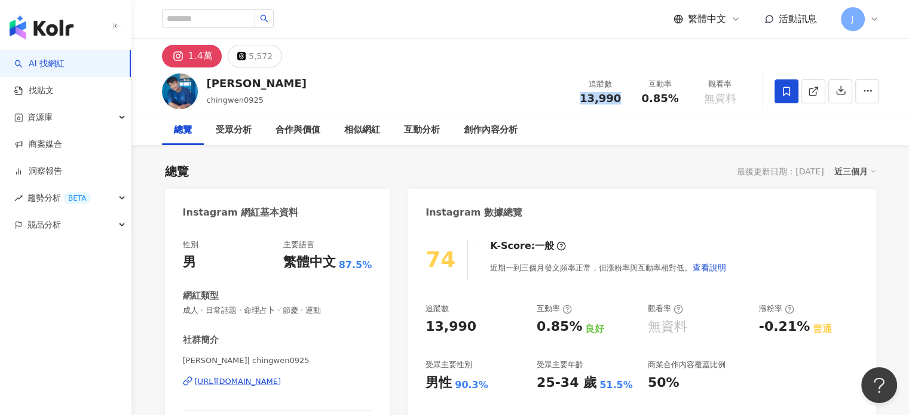
drag, startPoint x: 581, startPoint y: 99, endPoint x: 622, endPoint y: 100, distance: 41.3
click at [622, 100] on div "13,990" at bounding box center [600, 99] width 45 height 12
copy span "13,990"
drag, startPoint x: 642, startPoint y: 103, endPoint x: 691, endPoint y: 104, distance: 48.4
click at [691, 104] on div "追蹤數 13,990 互動率 0.85% 觀看率 無資料" at bounding box center [660, 90] width 179 height 35
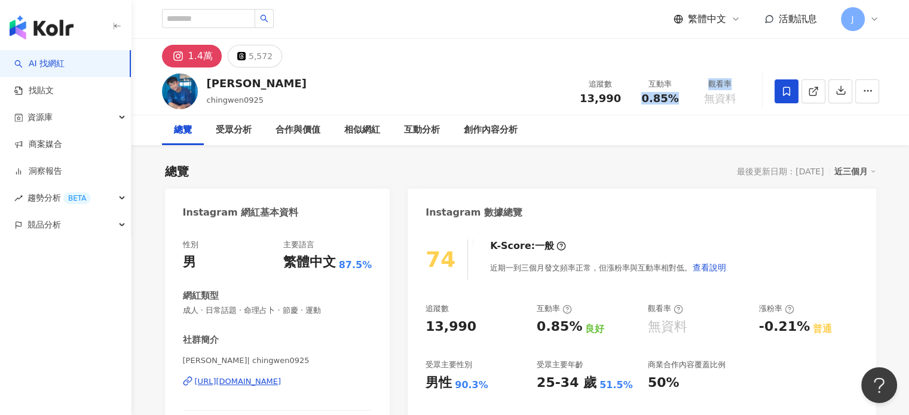
click at [693, 112] on div "[PERSON_NAME]chingwen0925 追蹤數 13,990 互動率 0.85% 觀看率 無資料" at bounding box center [520, 91] width 765 height 47
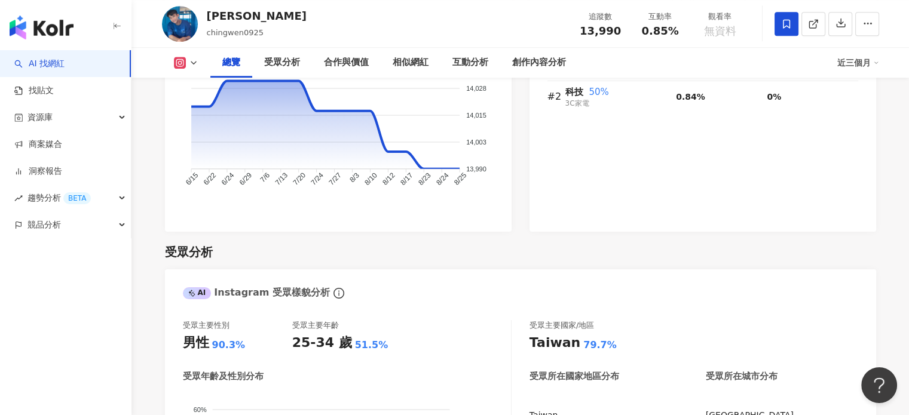
scroll to position [1016, 0]
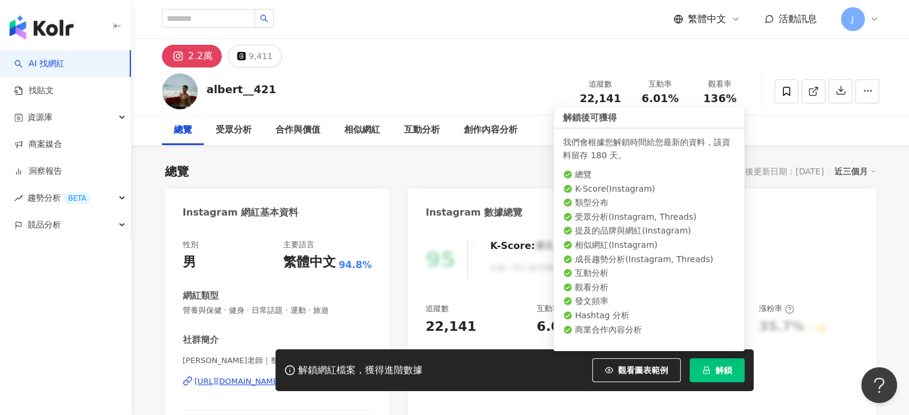
click at [713, 368] on button "解鎖" at bounding box center [716, 370] width 55 height 24
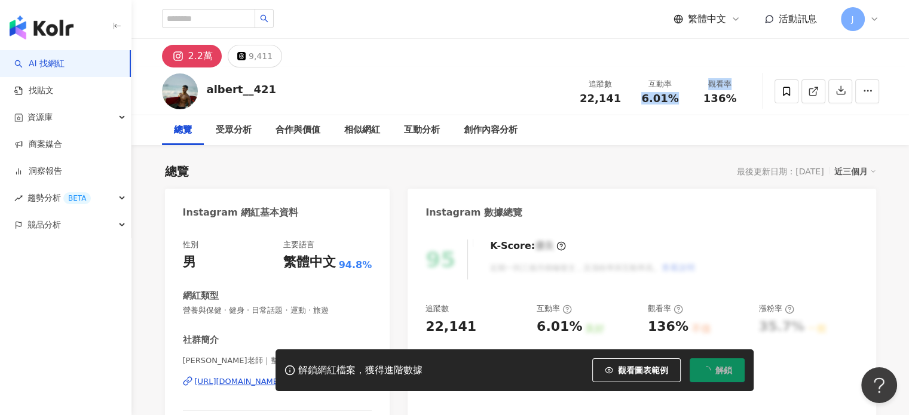
drag, startPoint x: 637, startPoint y: 99, endPoint x: 693, endPoint y: 99, distance: 56.2
click at [693, 99] on div "追蹤數 22,141 互動率 6.01% 觀看率 136%" at bounding box center [660, 90] width 179 height 35
click at [682, 105] on div "追蹤數 22,141 互動率 6.01% 觀看率 136%" at bounding box center [660, 90] width 179 height 35
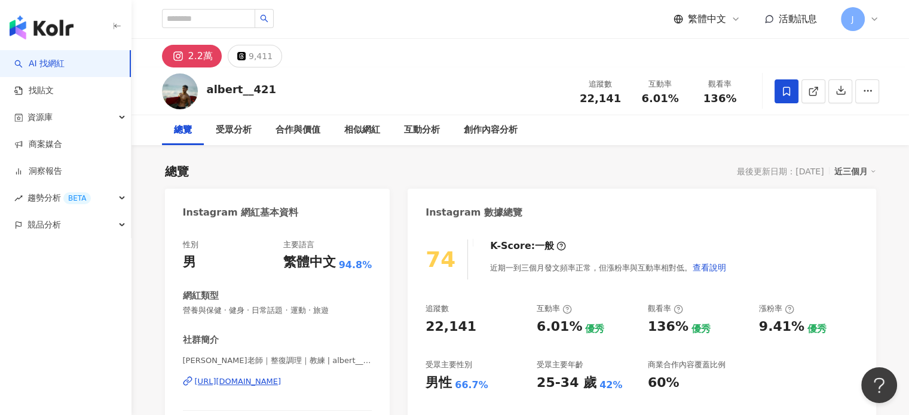
click at [788, 95] on icon at bounding box center [786, 91] width 11 height 11
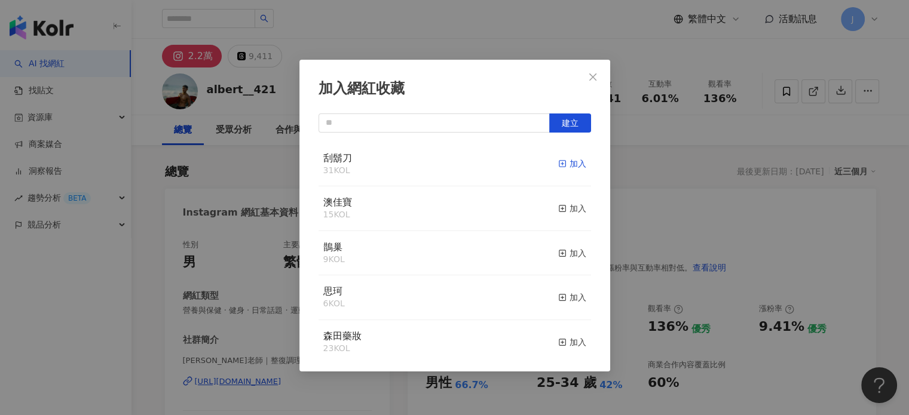
click at [564, 165] on div "加入" at bounding box center [572, 163] width 28 height 13
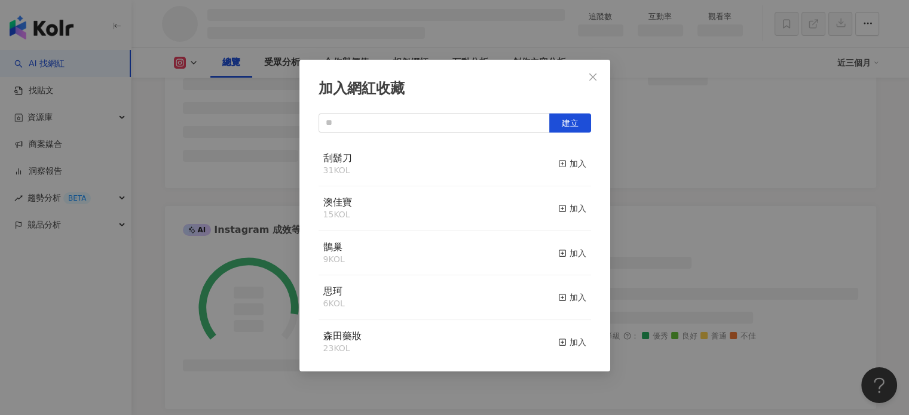
scroll to position [658, 0]
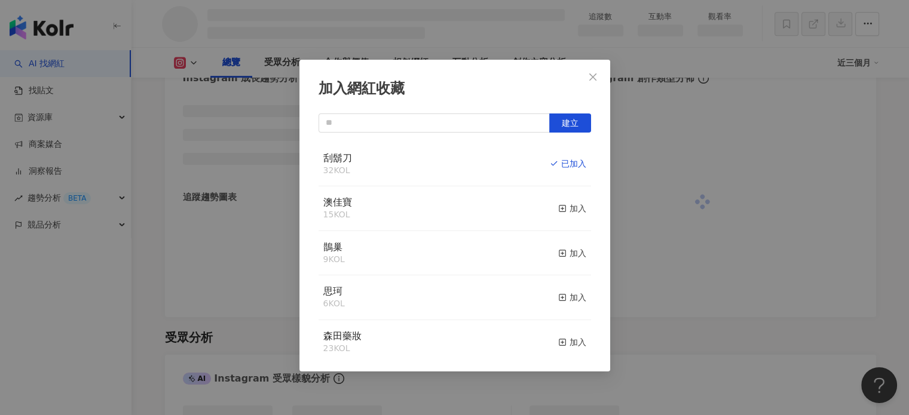
click at [600, 75] on span "Close" at bounding box center [593, 77] width 24 height 10
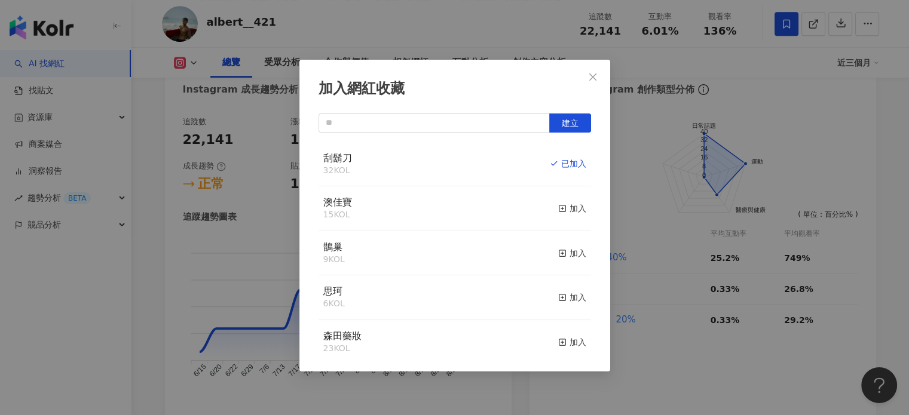
click at [598, 75] on div "加入網紅收藏 建立 刮鬍刀 32 KOL 已加入 澳佳寶 15 KOL 加入 鵲巢 9 KOL 加入 思珂 6 KOL 加入 森田藥妝 23 KOL 加入 聖…" at bounding box center [454, 207] width 909 height 415
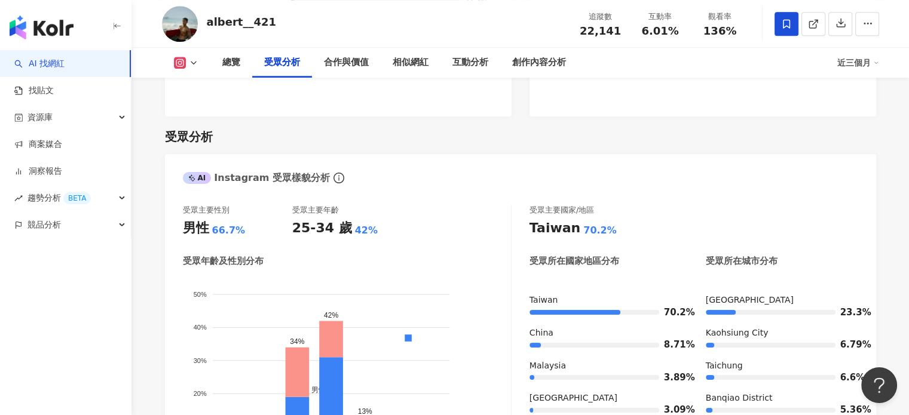
scroll to position [1068, 0]
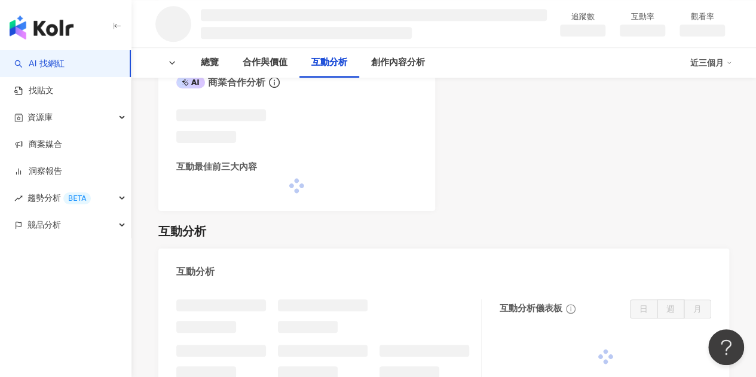
scroll to position [1018, 0]
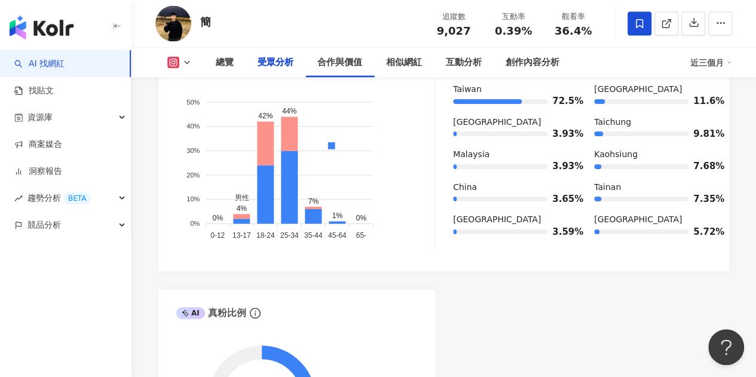
scroll to position [1132, 0]
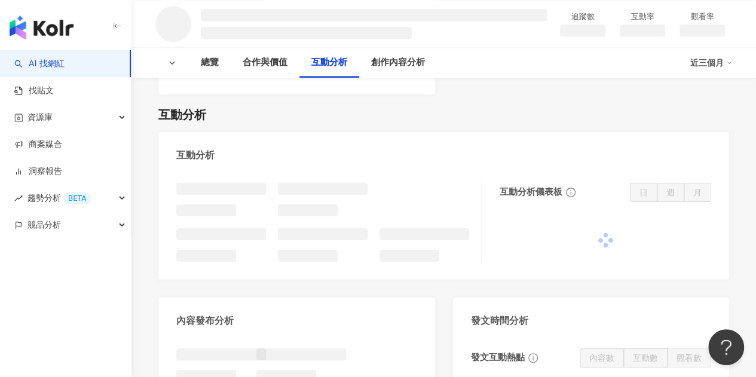
scroll to position [1135, 0]
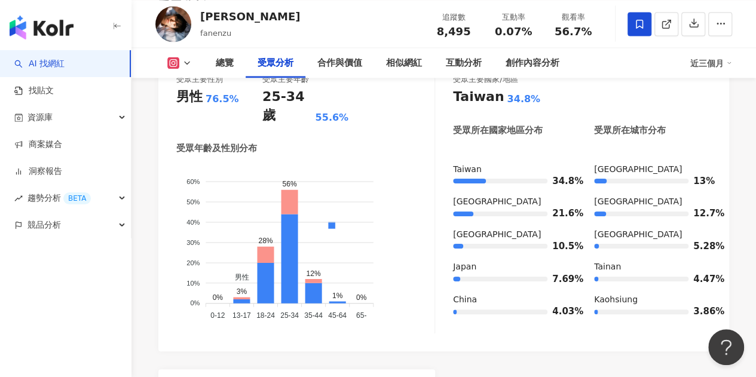
scroll to position [1071, 0]
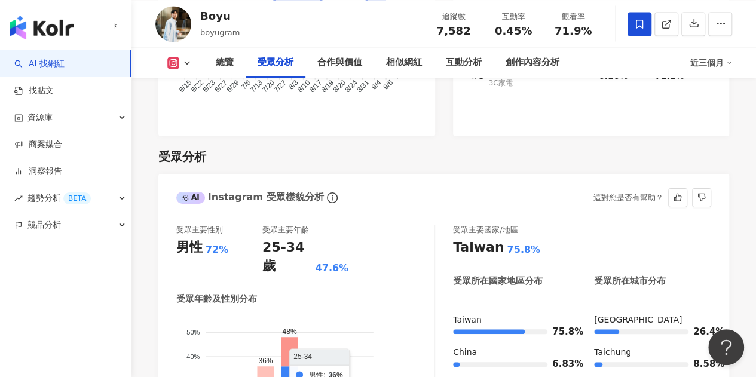
scroll to position [1135, 0]
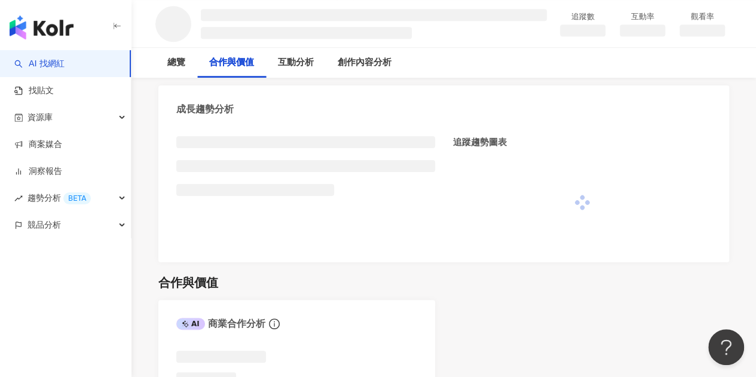
scroll to position [717, 0]
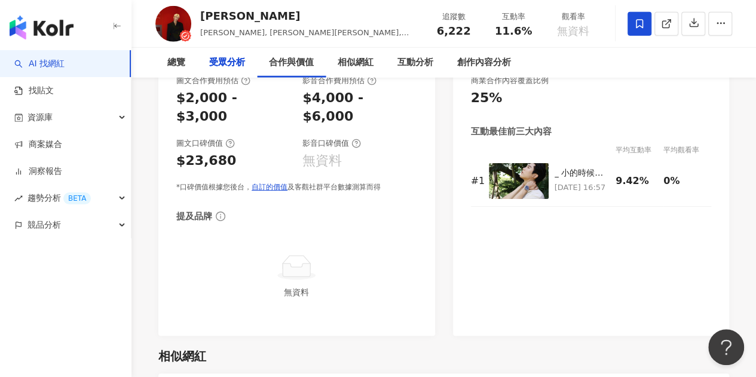
scroll to position [1120, 0]
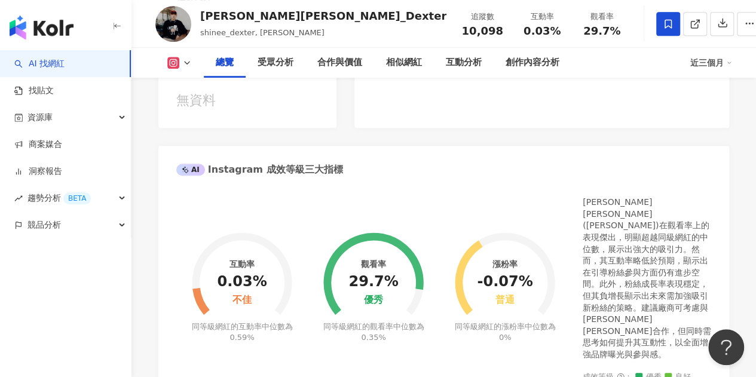
scroll to position [1075, 0]
